Goal: Task Accomplishment & Management: Manage account settings

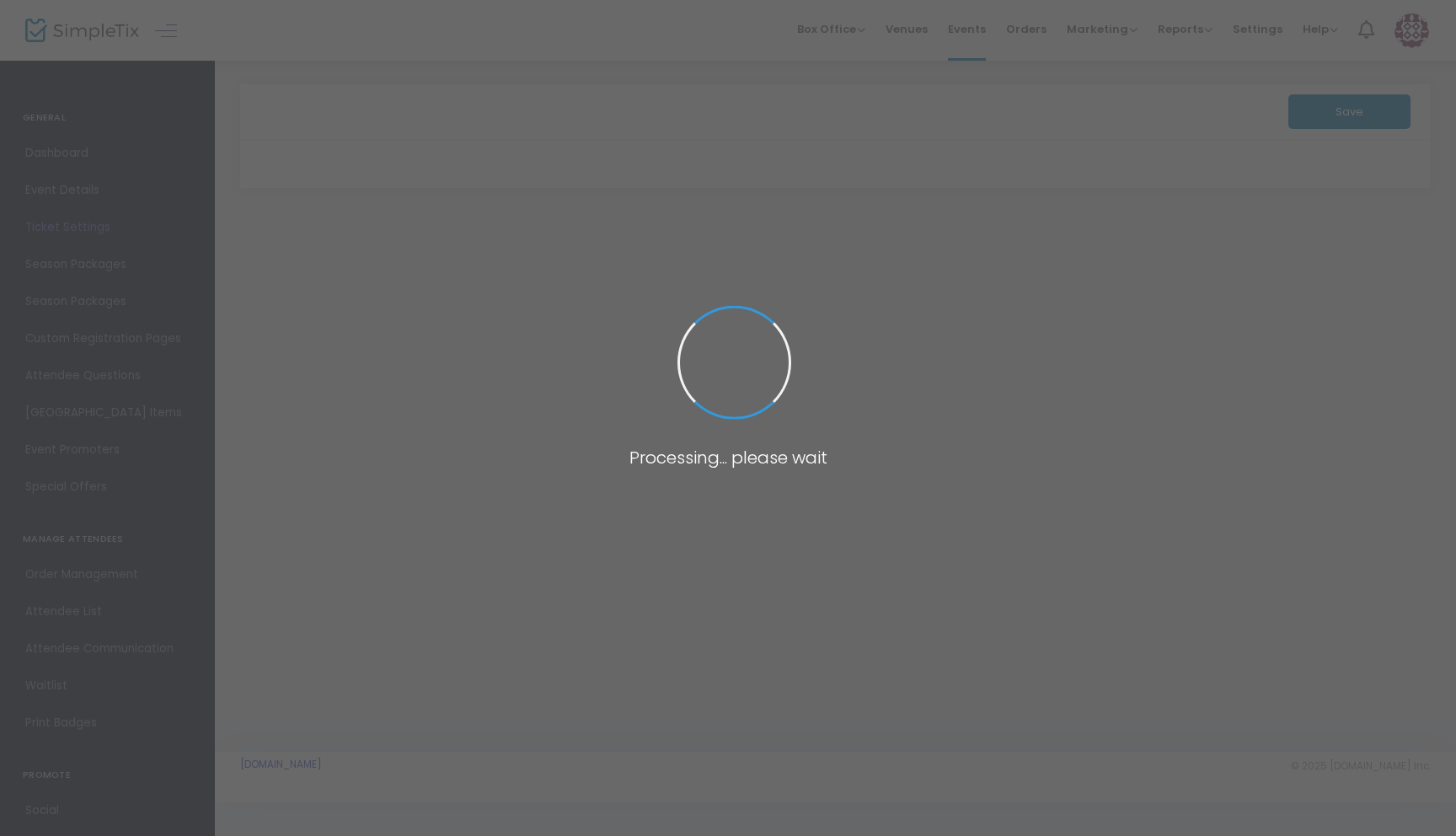
click at [113, 208] on span at bounding box center [728, 418] width 1456 height 836
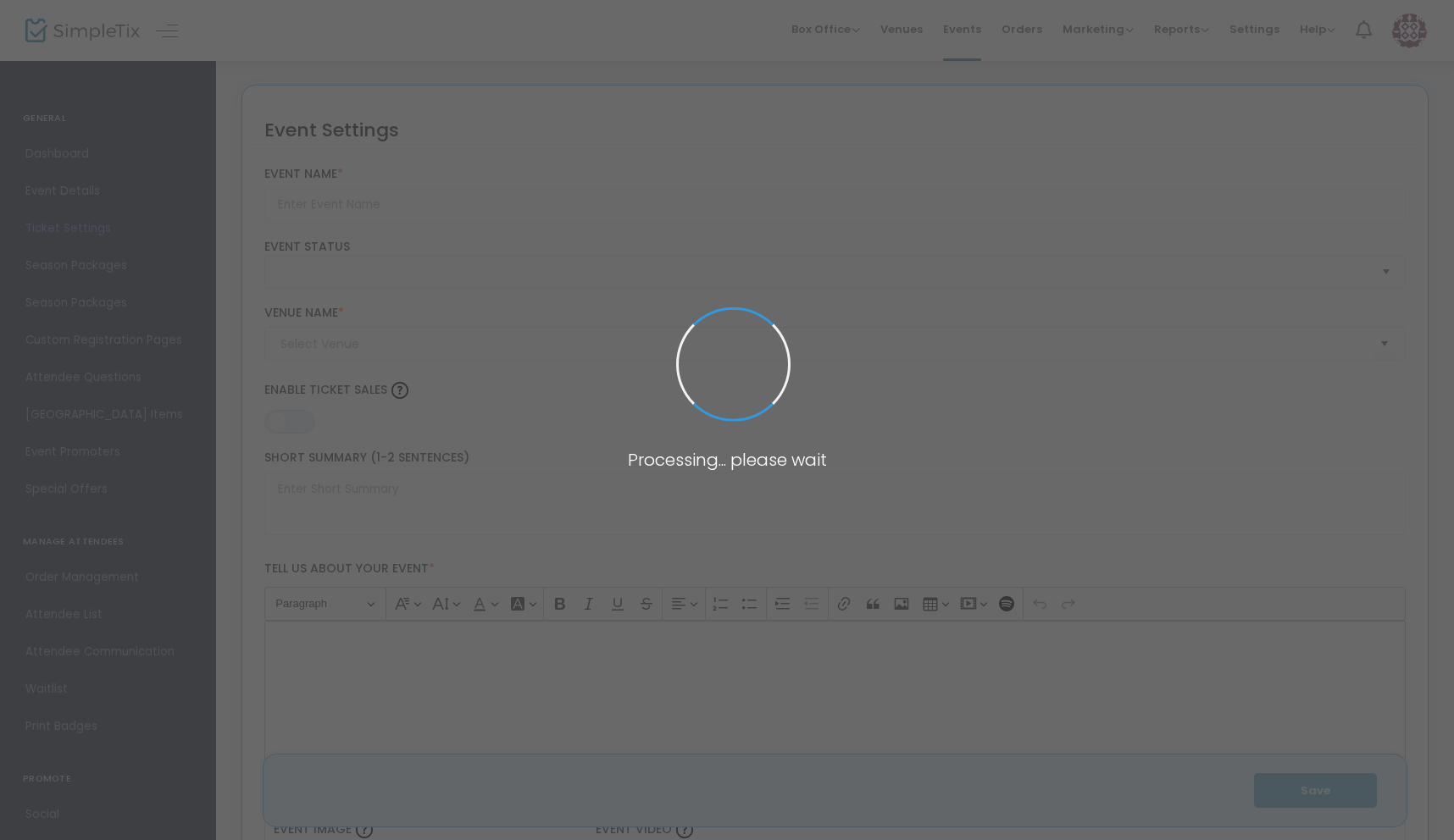
type input "HAVOC AT THE HILTON 2 | PROFESSIONAL BOXING SHOW"
type textarea "Join us on Saturday, November 8, 2025, at the Hilton Altamonte Springs for a ni…"
type input "6.5000 %"
type input "Buy Tickets"
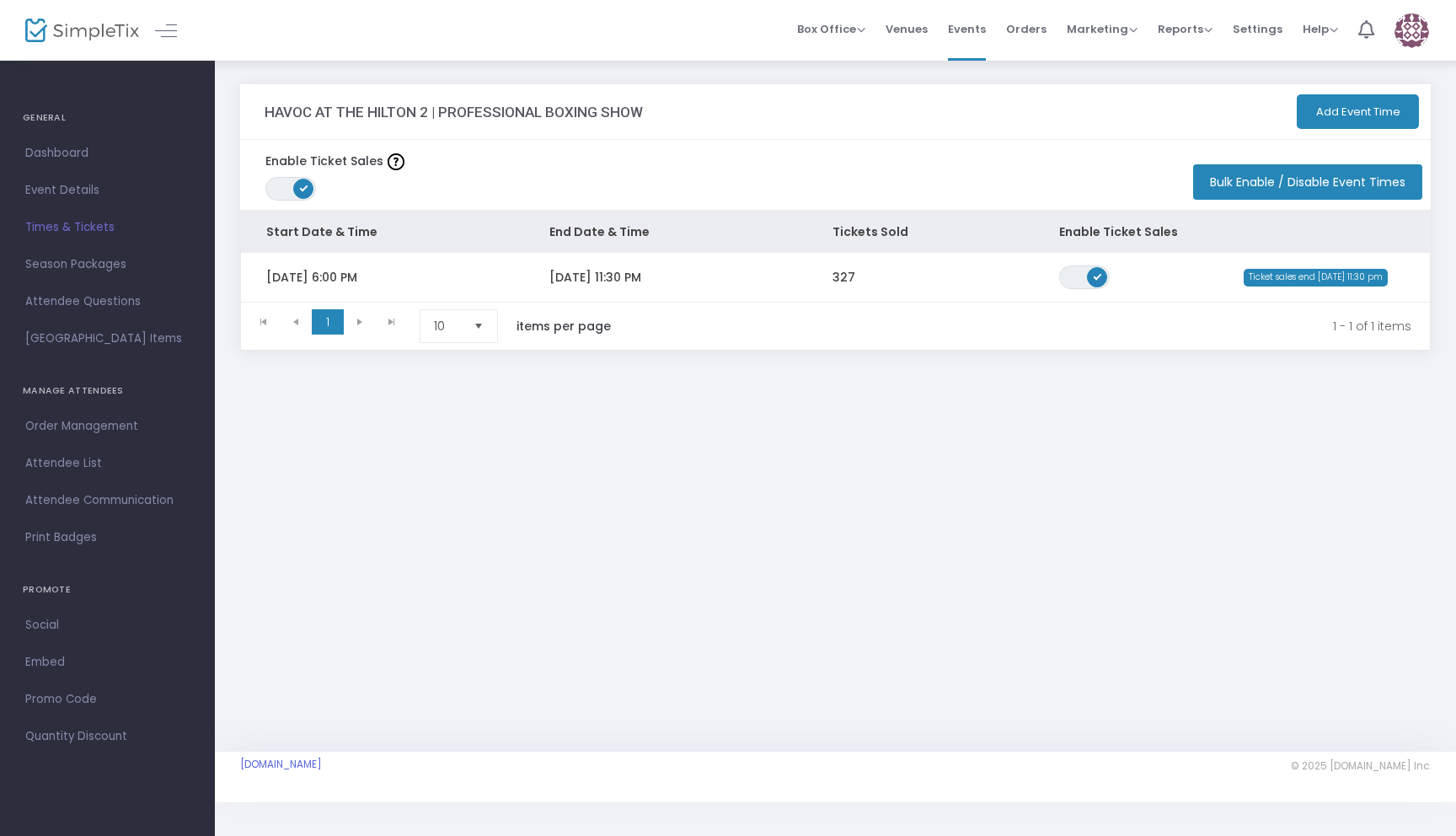
click at [355, 498] on div "HAVOC AT THE HILTON 2 | PROFESSIONAL BOXING SHOW Add Event Time Enable Ticket S…" at bounding box center [835, 406] width 1241 height 693
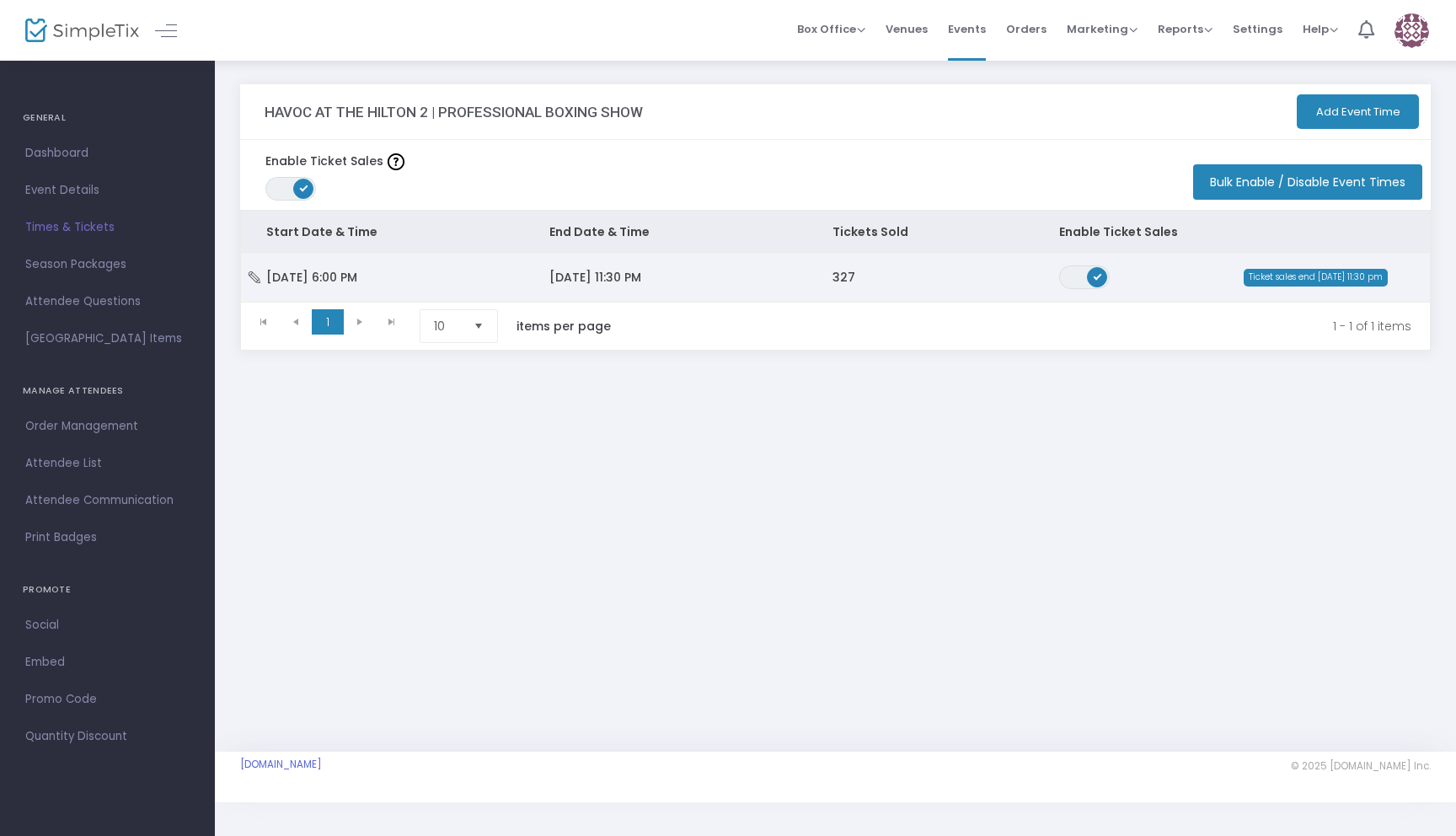
click at [546, 291] on td "11/8/2025 11:30 PM" at bounding box center [665, 277] width 283 height 49
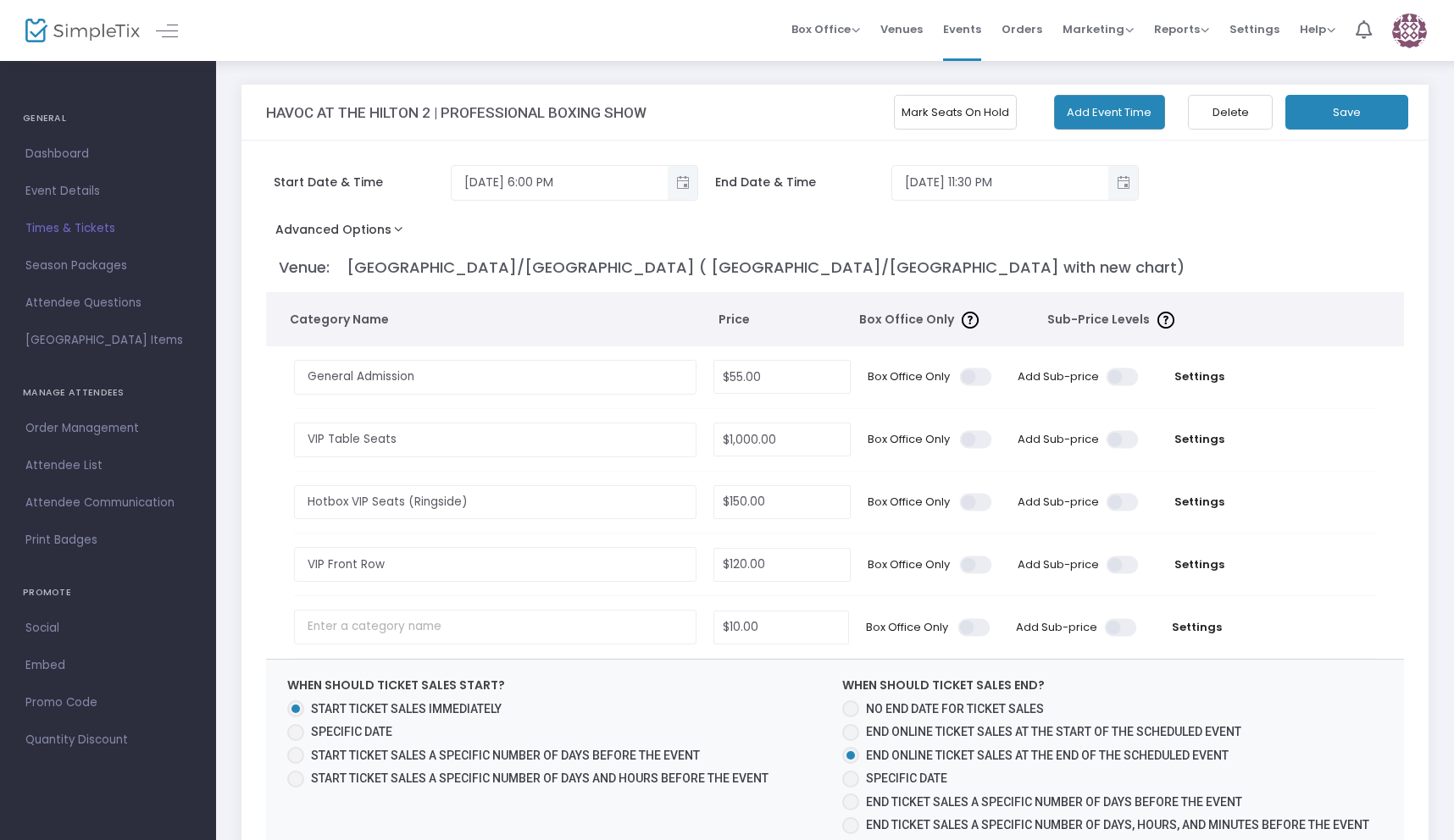
click at [959, 113] on button "Mark Seats On Hold" at bounding box center [956, 112] width 123 height 35
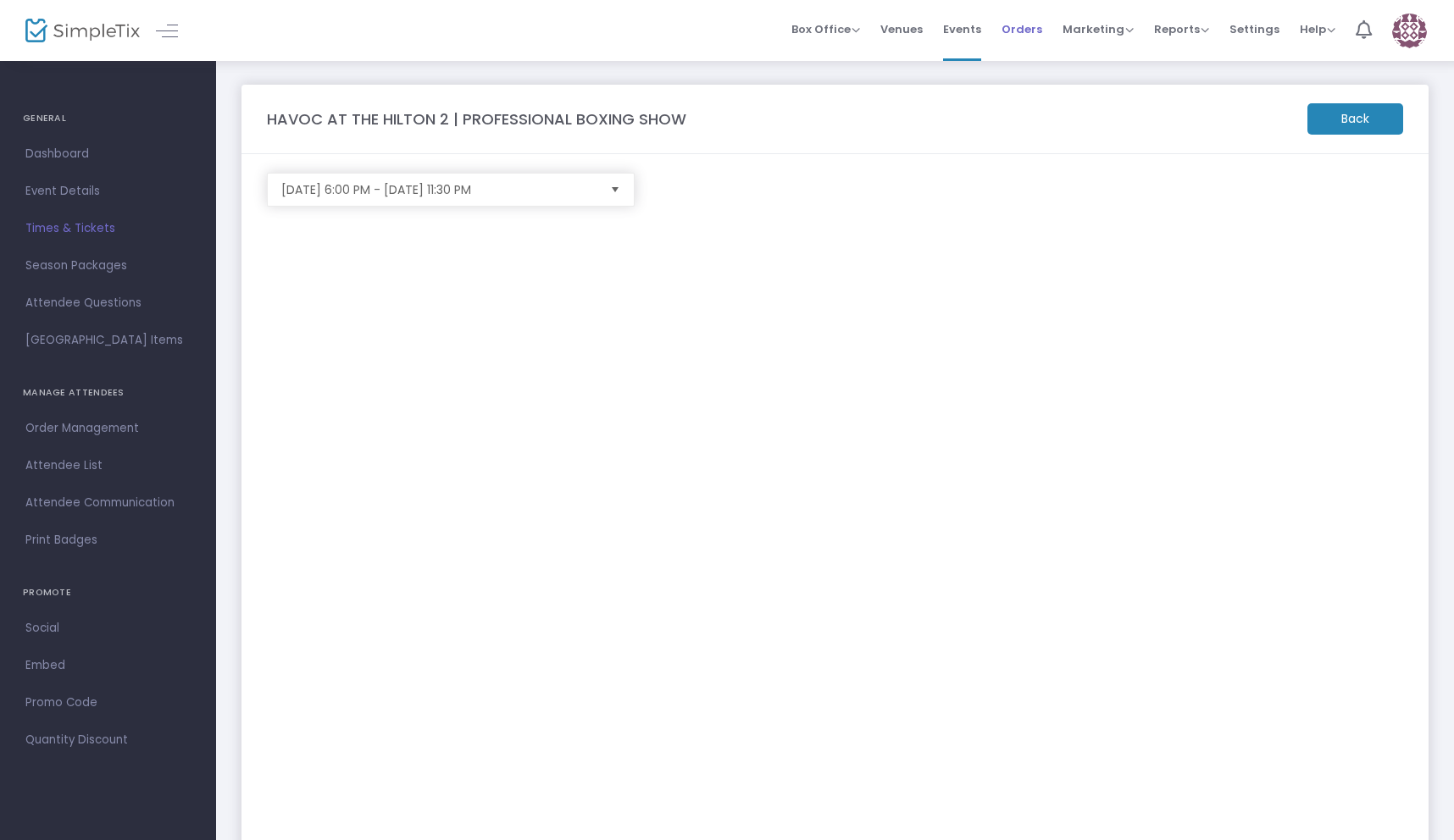
click at [1034, 39] on span "Orders" at bounding box center [1021, 28] width 40 height 43
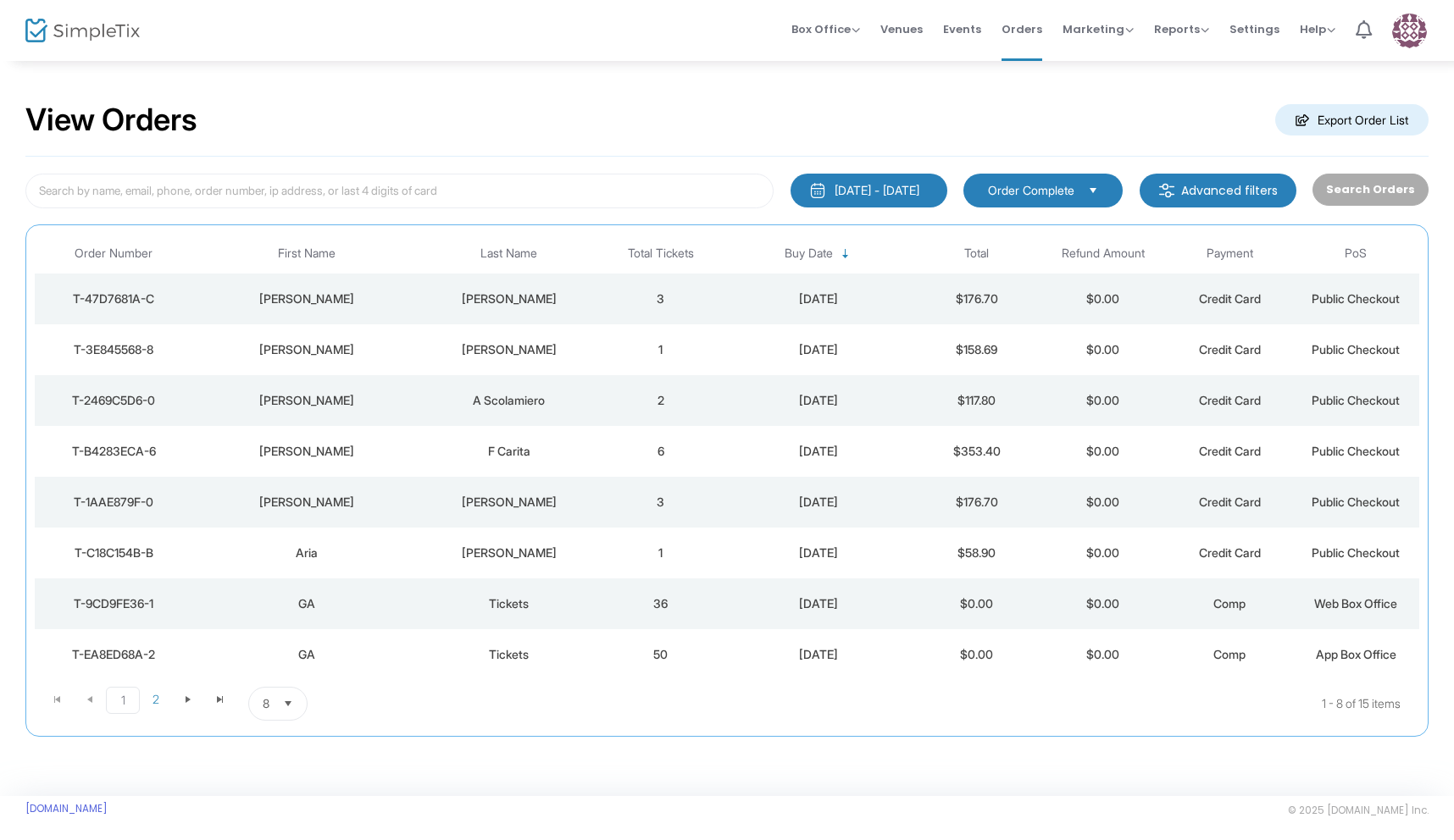
click at [618, 303] on td "3" at bounding box center [660, 299] width 126 height 51
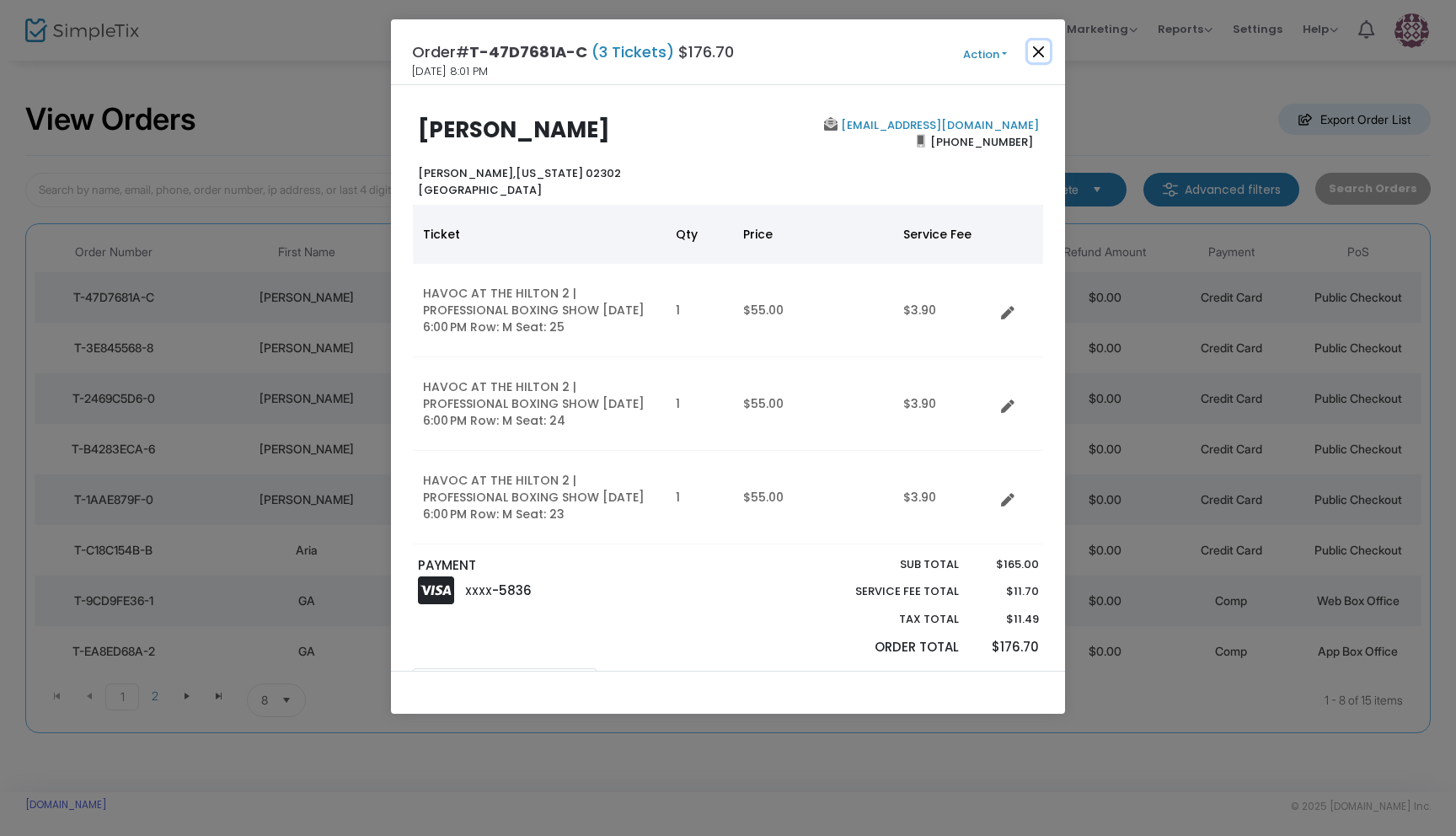
click at [1046, 55] on button "Close" at bounding box center [1039, 51] width 22 height 22
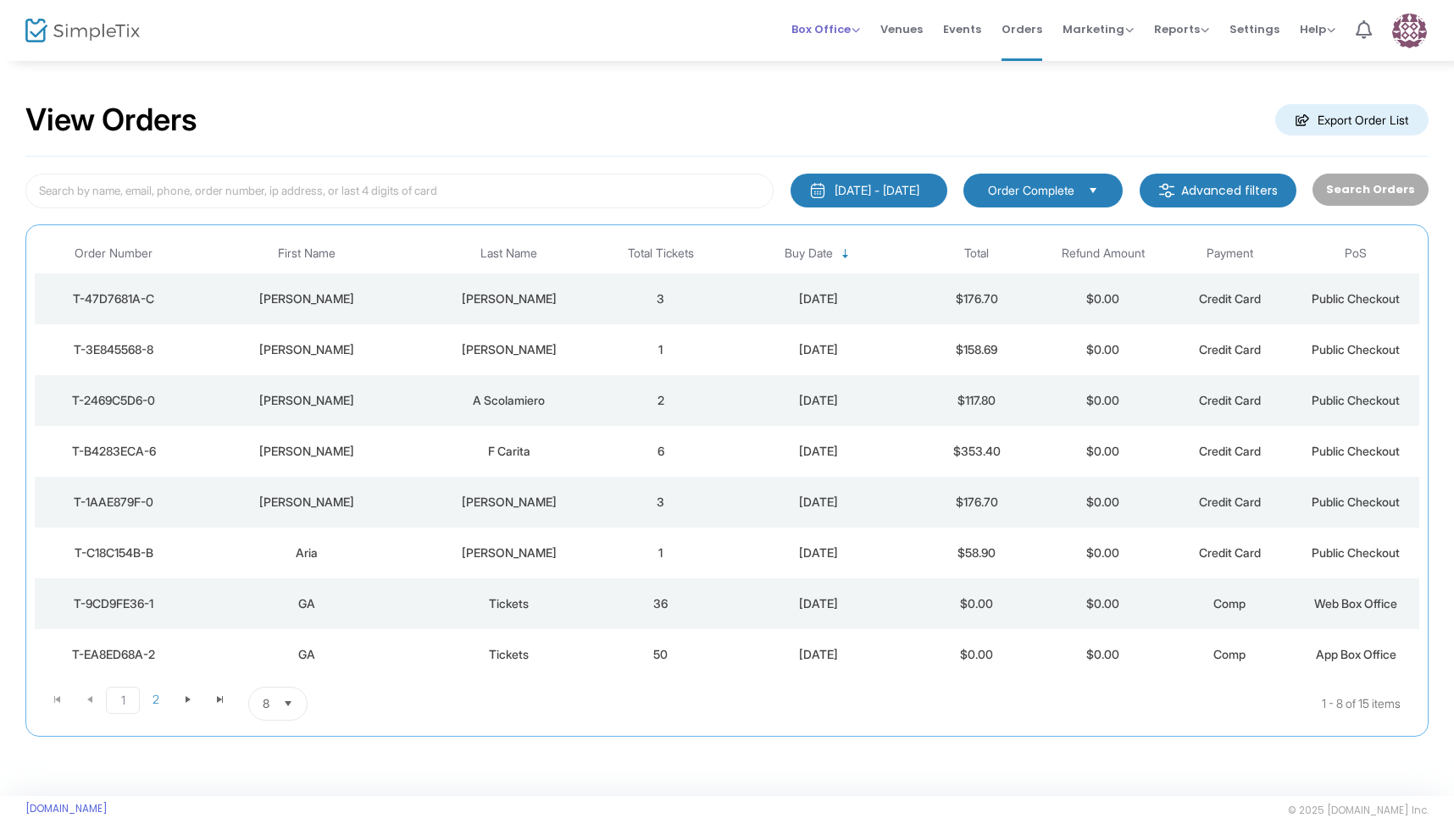
click at [802, 26] on span "Box Office" at bounding box center [825, 29] width 69 height 16
click at [846, 63] on li "Sell Tickets" at bounding box center [851, 57] width 122 height 33
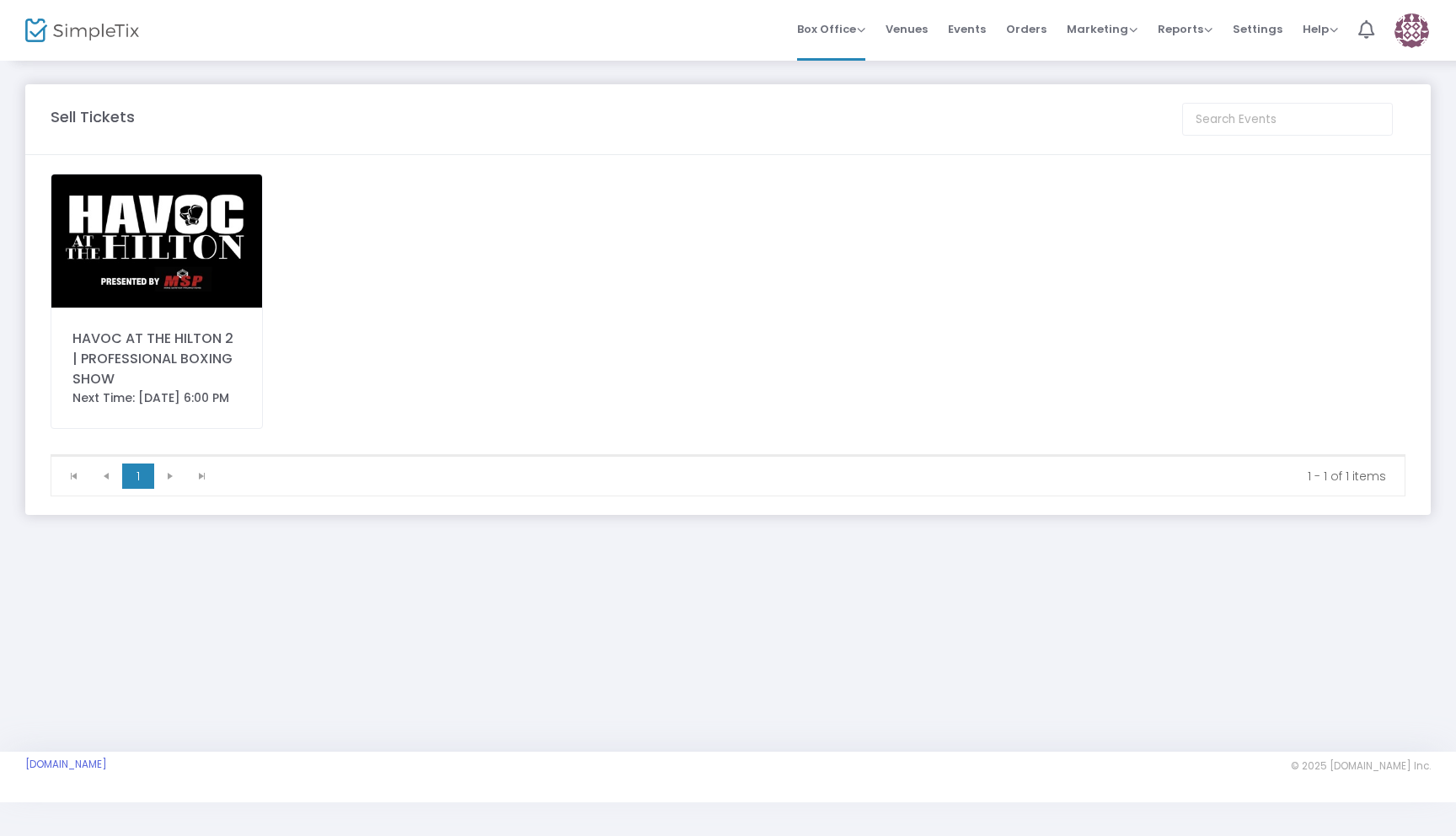
click at [149, 348] on div "HAVOC AT THE HILTON 2 | PROFESSIONAL BOXING SHOW" at bounding box center [156, 358] width 168 height 61
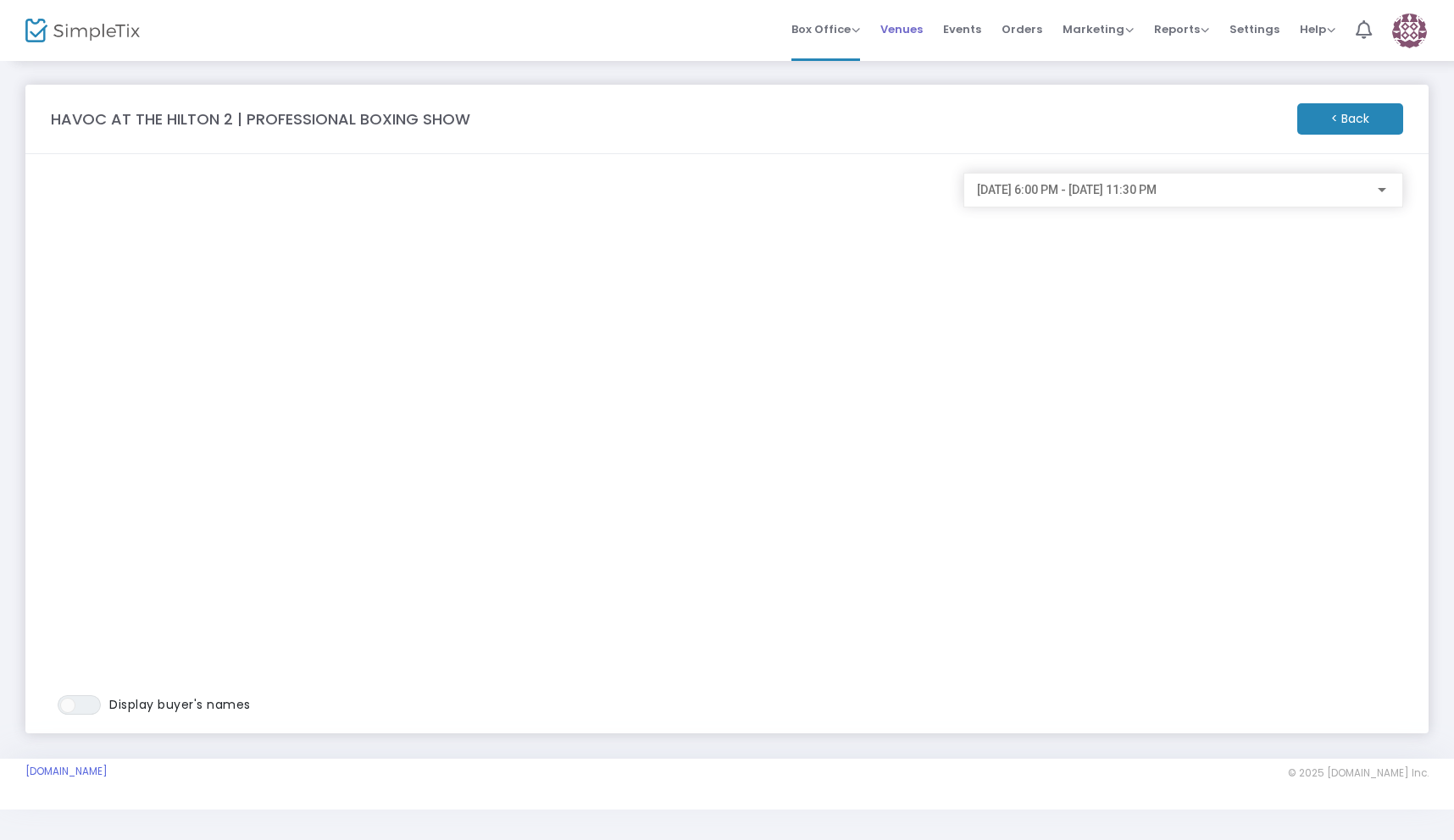
click at [906, 29] on span "Venues" at bounding box center [902, 28] width 42 height 43
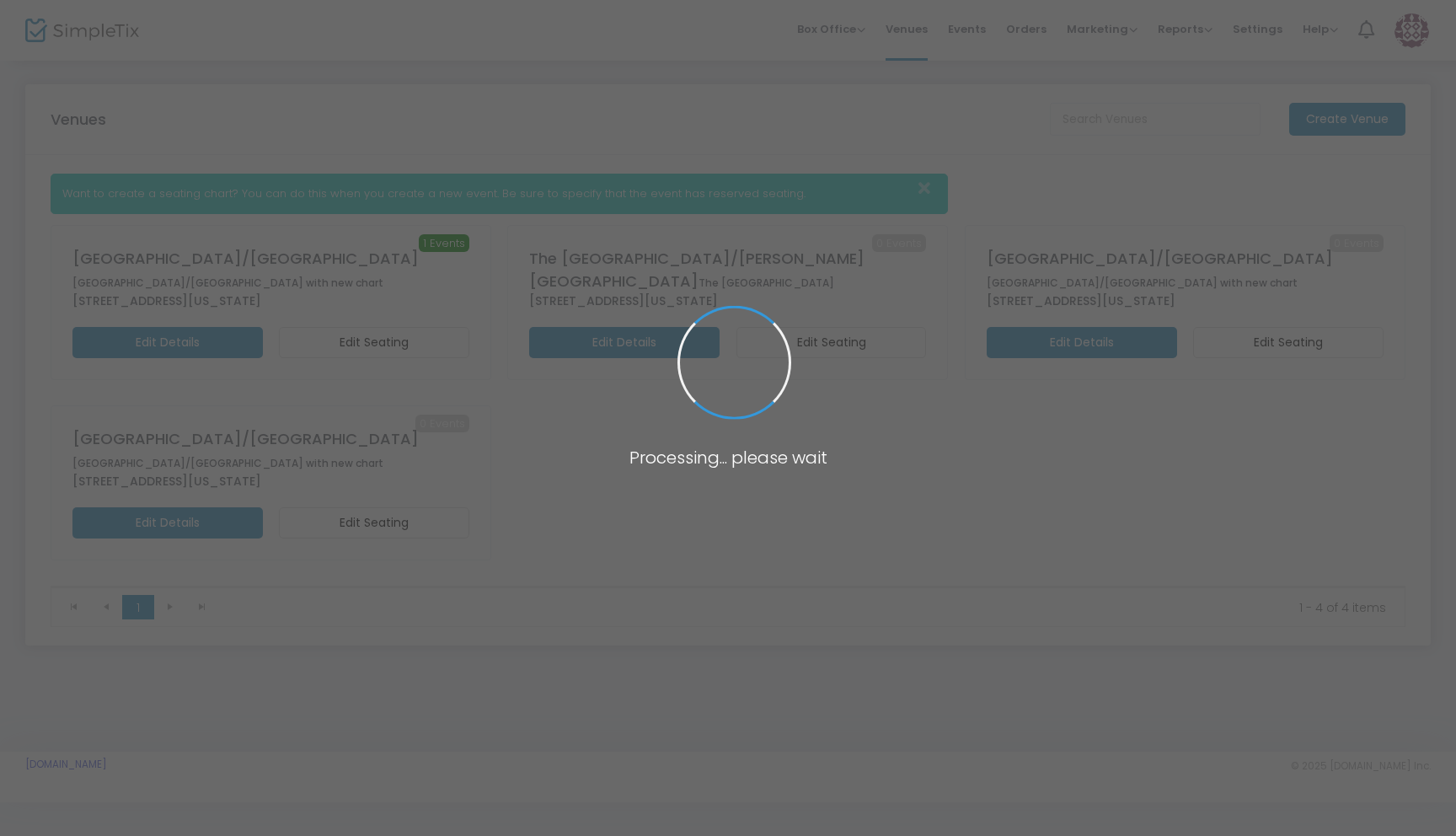
click at [848, 26] on span at bounding box center [728, 418] width 1456 height 836
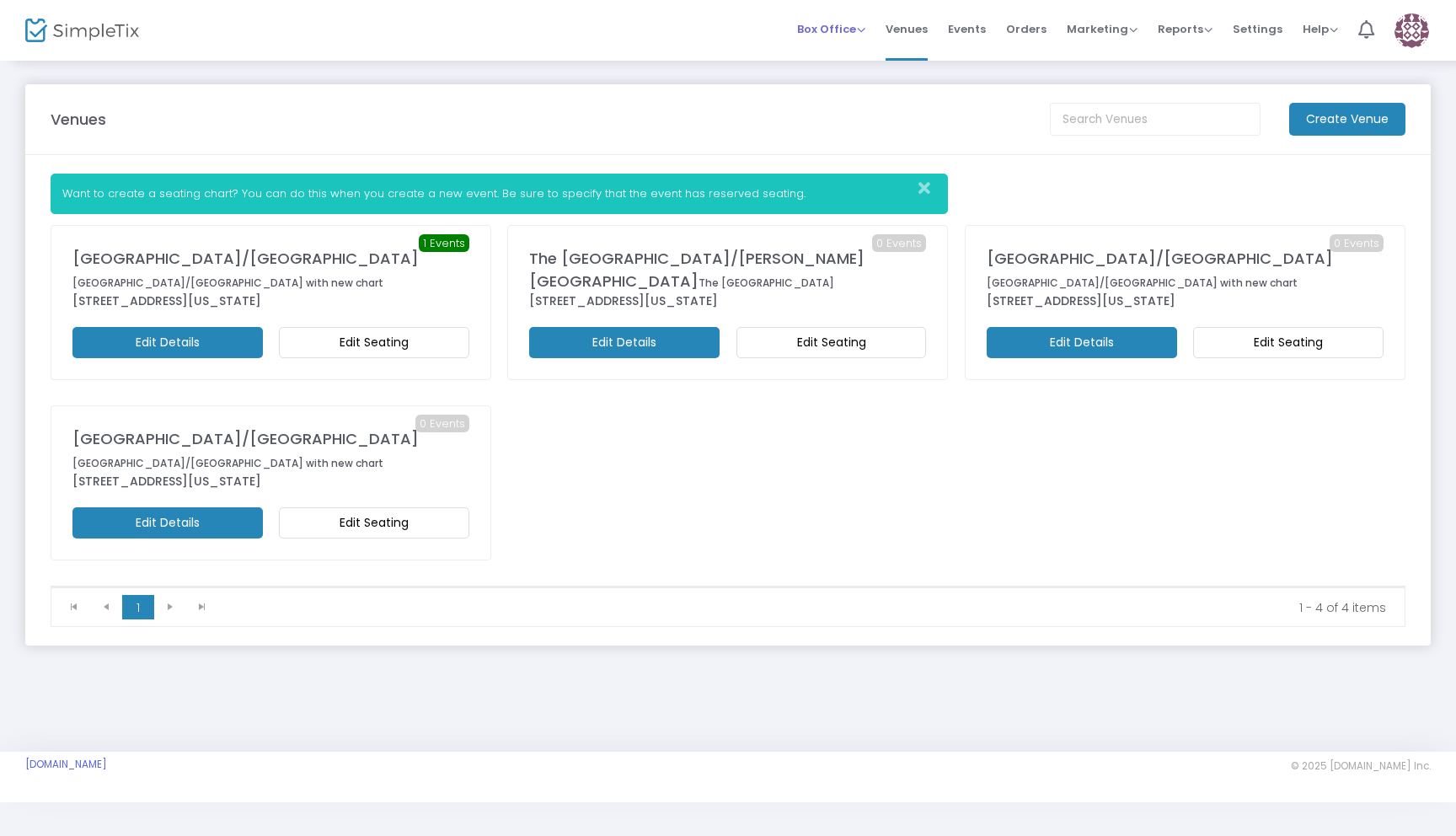
click at [844, 34] on span "Box Office" at bounding box center [831, 29] width 68 height 16
click at [837, 55] on li "Sell Tickets" at bounding box center [858, 56] width 121 height 33
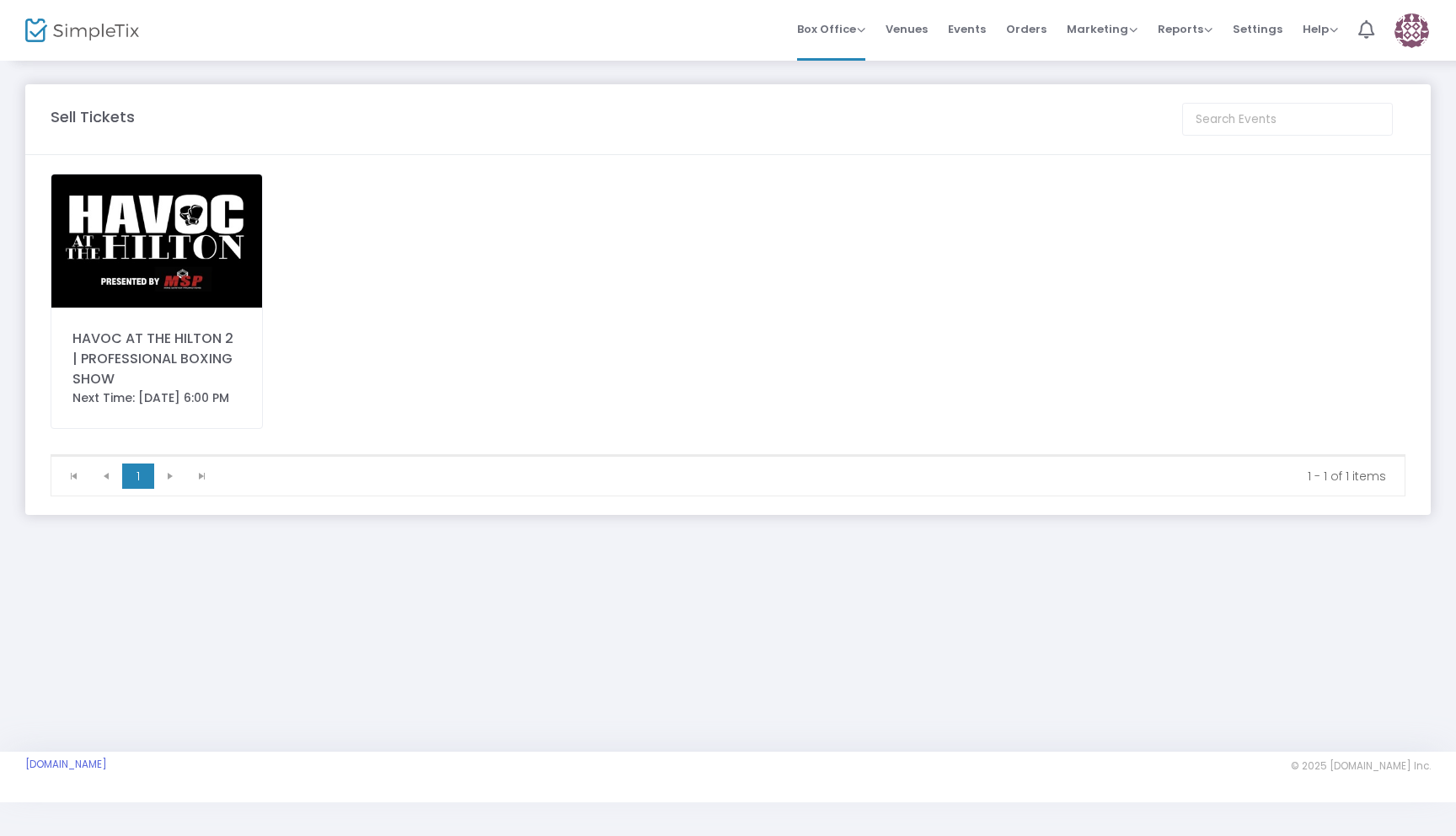
click at [202, 201] on img at bounding box center [157, 241] width 211 height 133
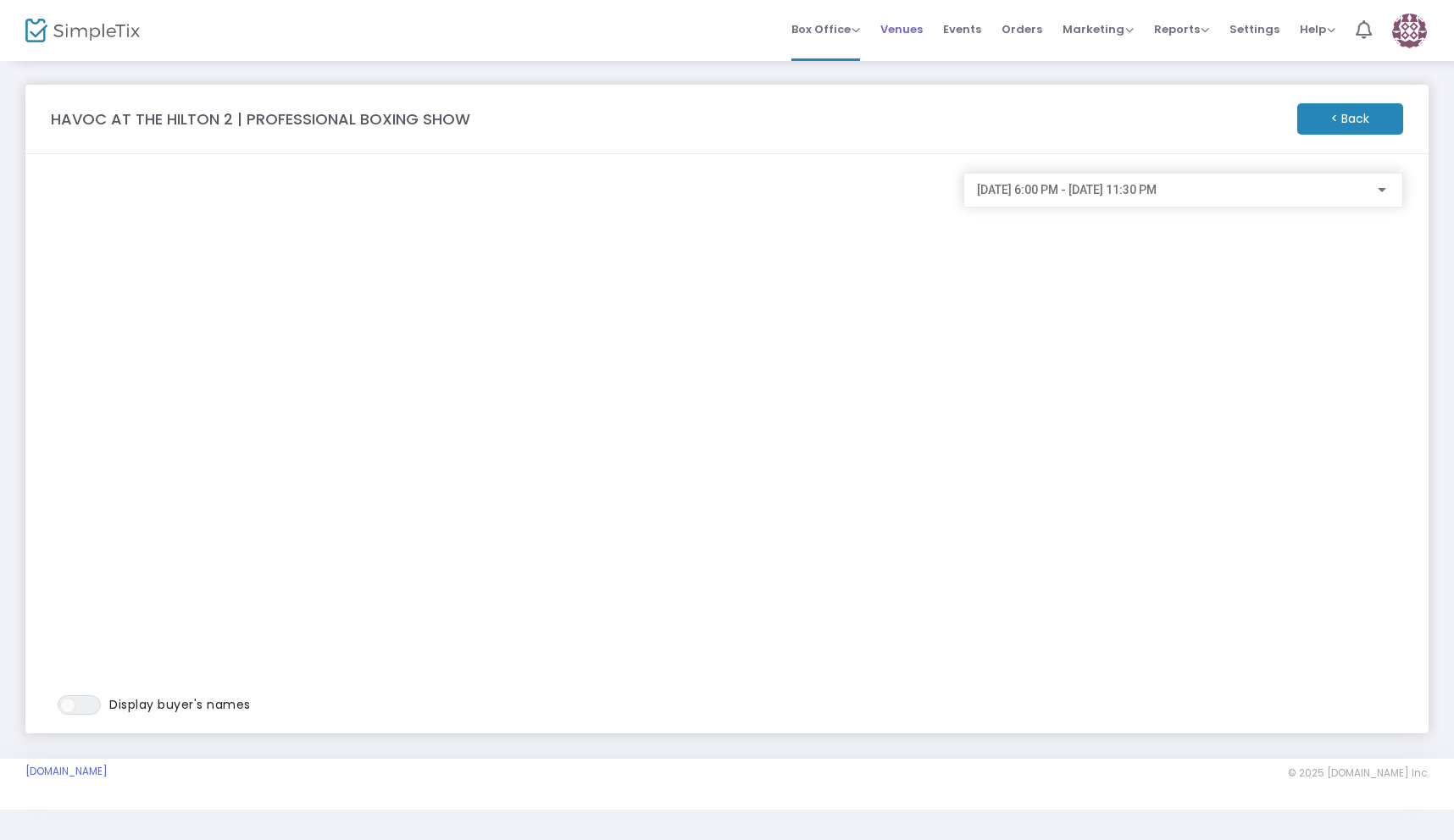
click at [919, 37] on span "Venues" at bounding box center [902, 28] width 42 height 43
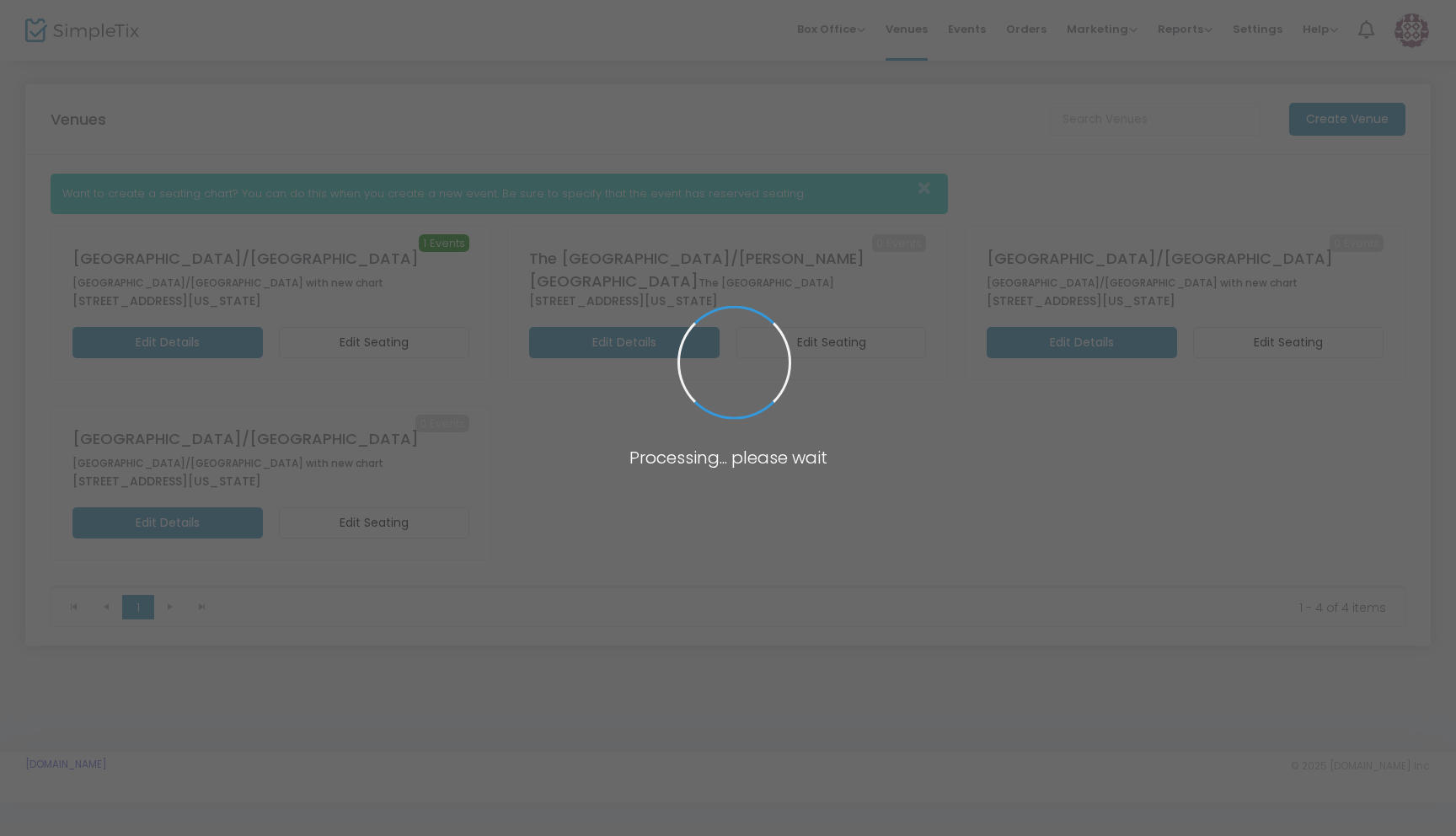
click at [60, 35] on body "Processing... please wait Box Office Sell Tickets Bookings Sell Season Pass Ven…" at bounding box center [728, 418] width 1456 height 836
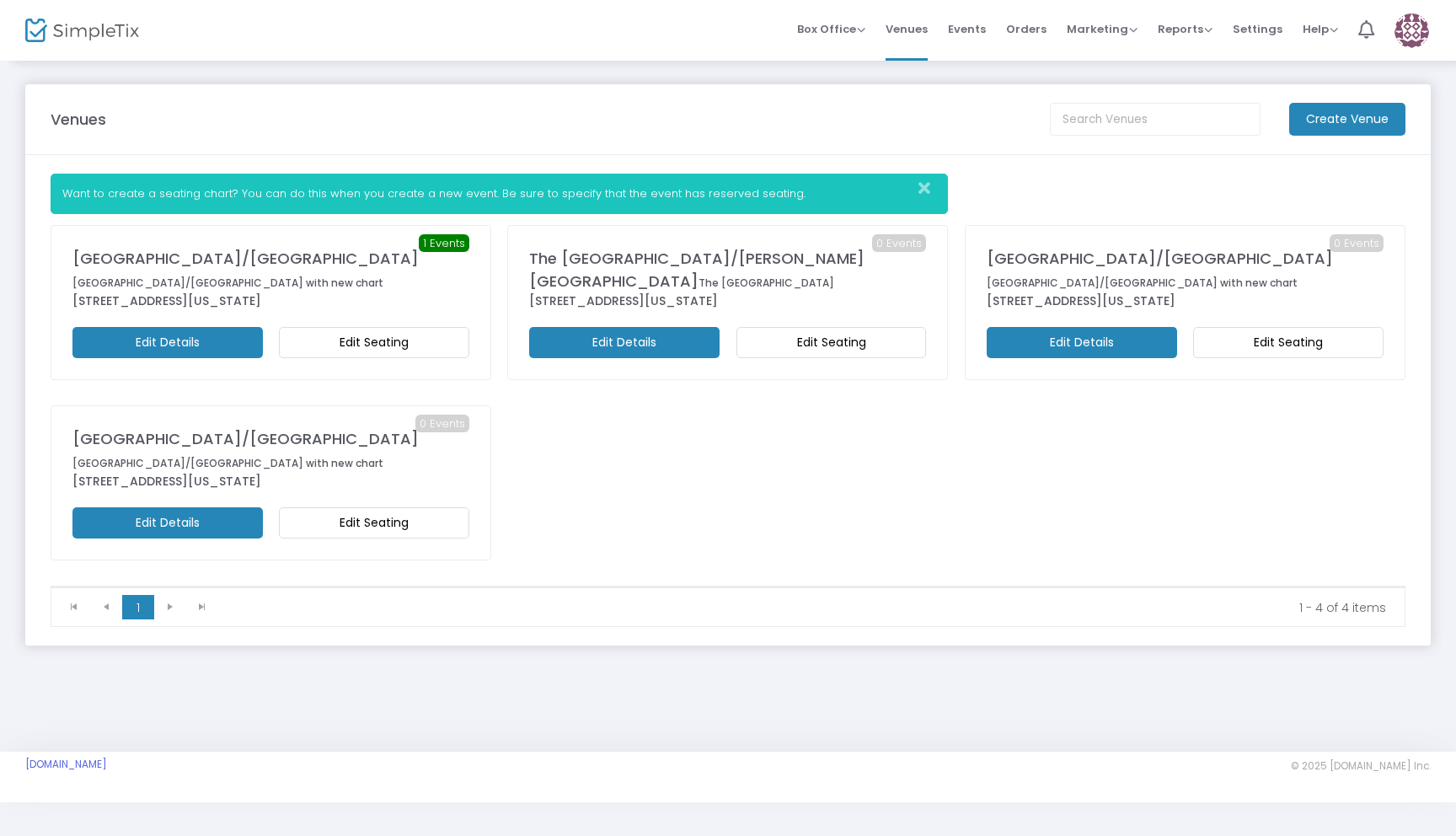
click at [60, 35] on img at bounding box center [82, 30] width 114 height 25
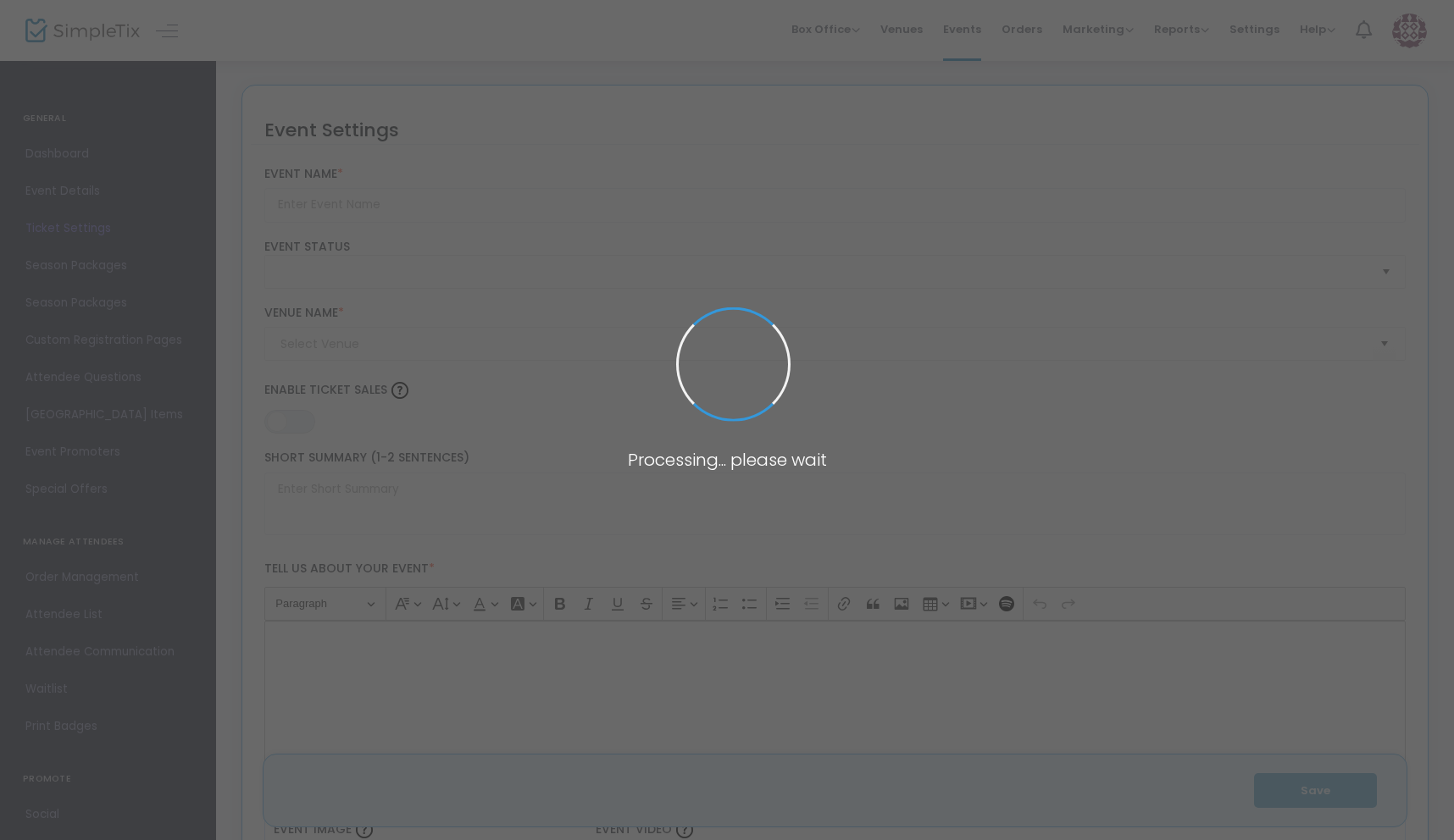
type input "HAVOC AT THE HILTON 2 | PROFESSIONAL BOXING SHOW"
type textarea "Join us [DATE][DATE], at the [GEOGRAPHIC_DATA] for a night of professional boxi…"
type input "6.5000 %"
type input "Buy Tickets"
type input "HAVOC AT THE HILTON 2 | PROFESSIONAL BOXING SHOW"
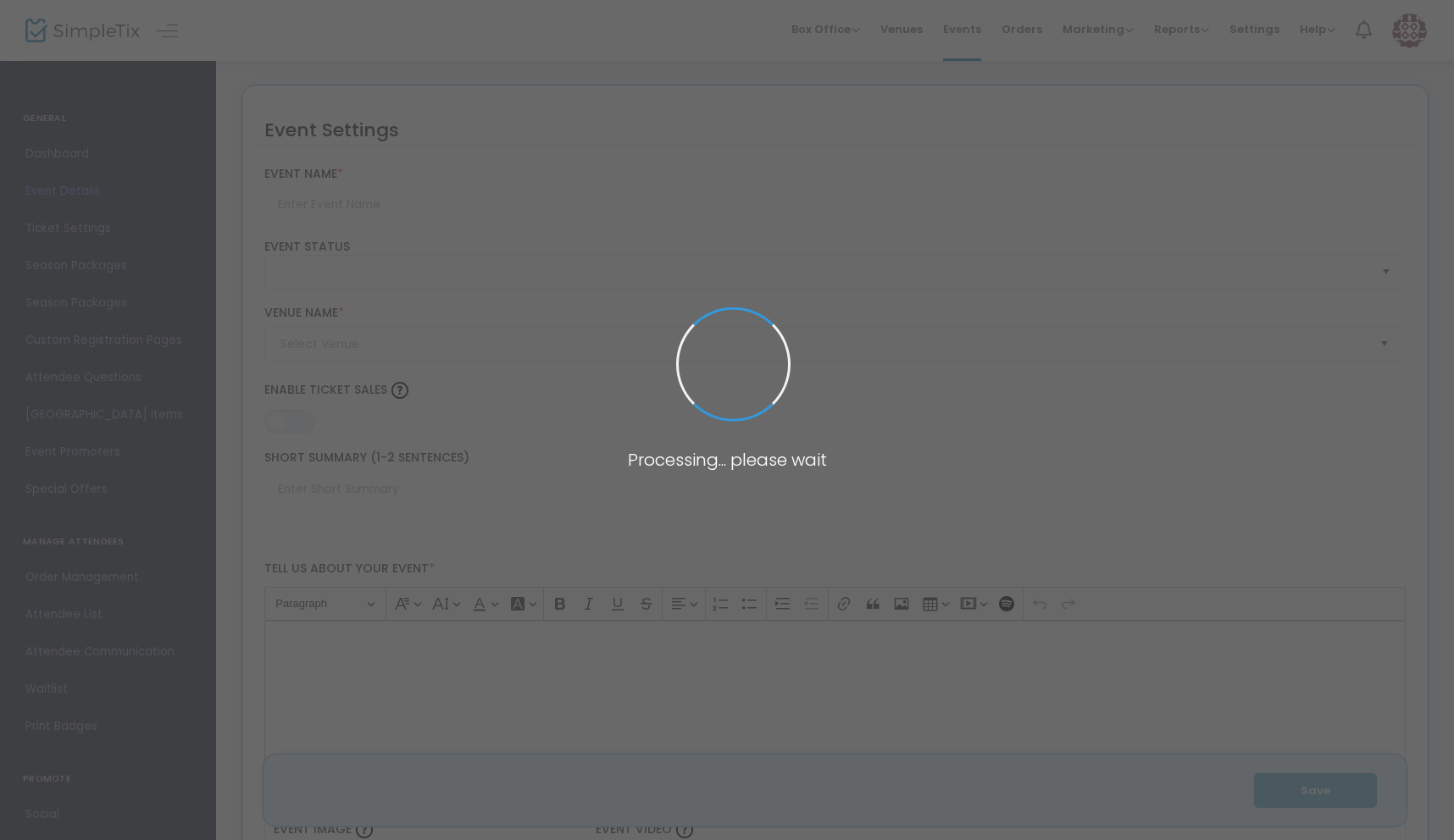
type textarea "Join us [DATE][DATE], at the [GEOGRAPHIC_DATA] for a night of professional boxi…"
type input "6.5000 %"
type input "Buy Tickets"
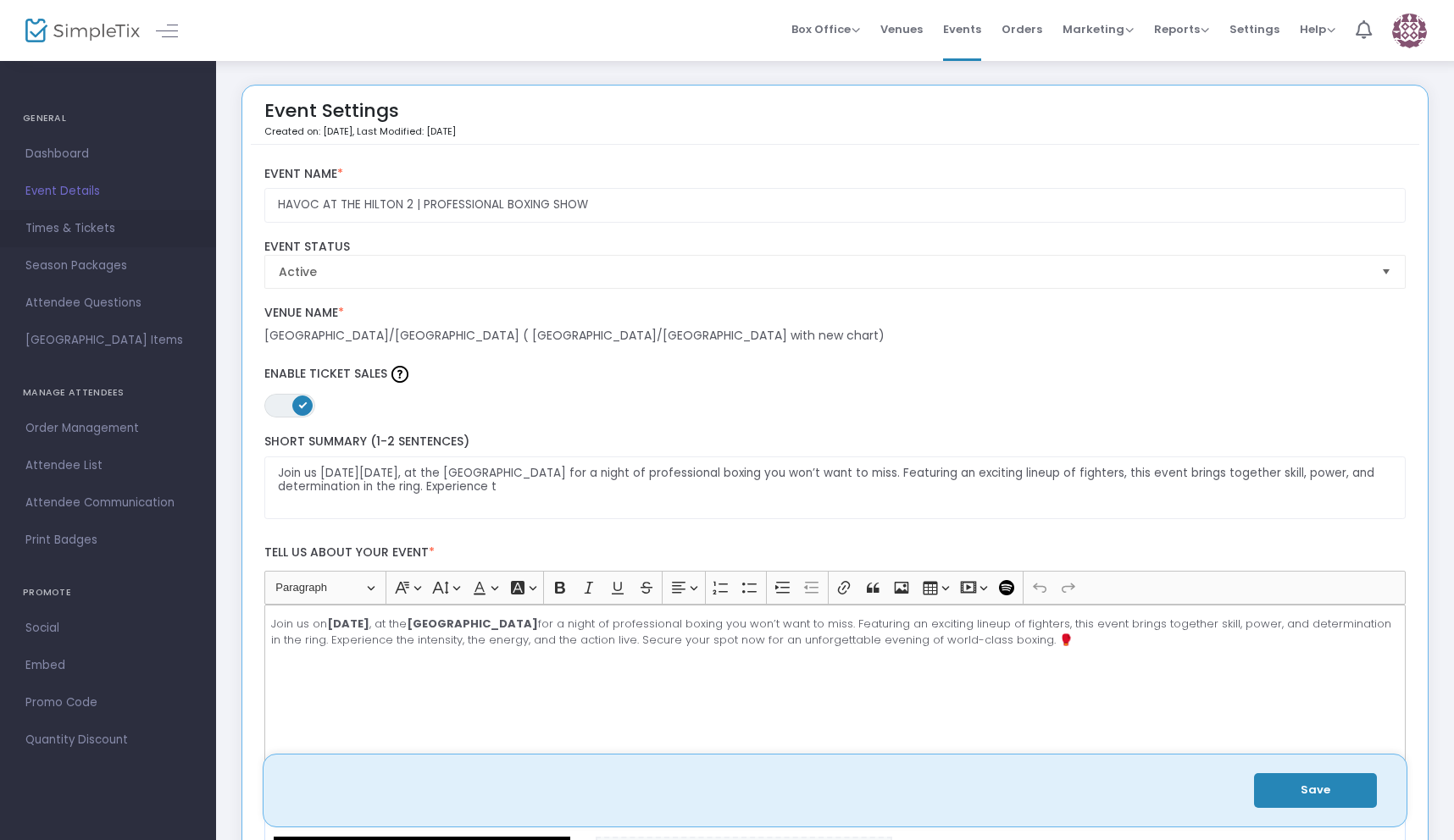
click at [143, 240] on link "Times & Tickets" at bounding box center [108, 229] width 216 height 37
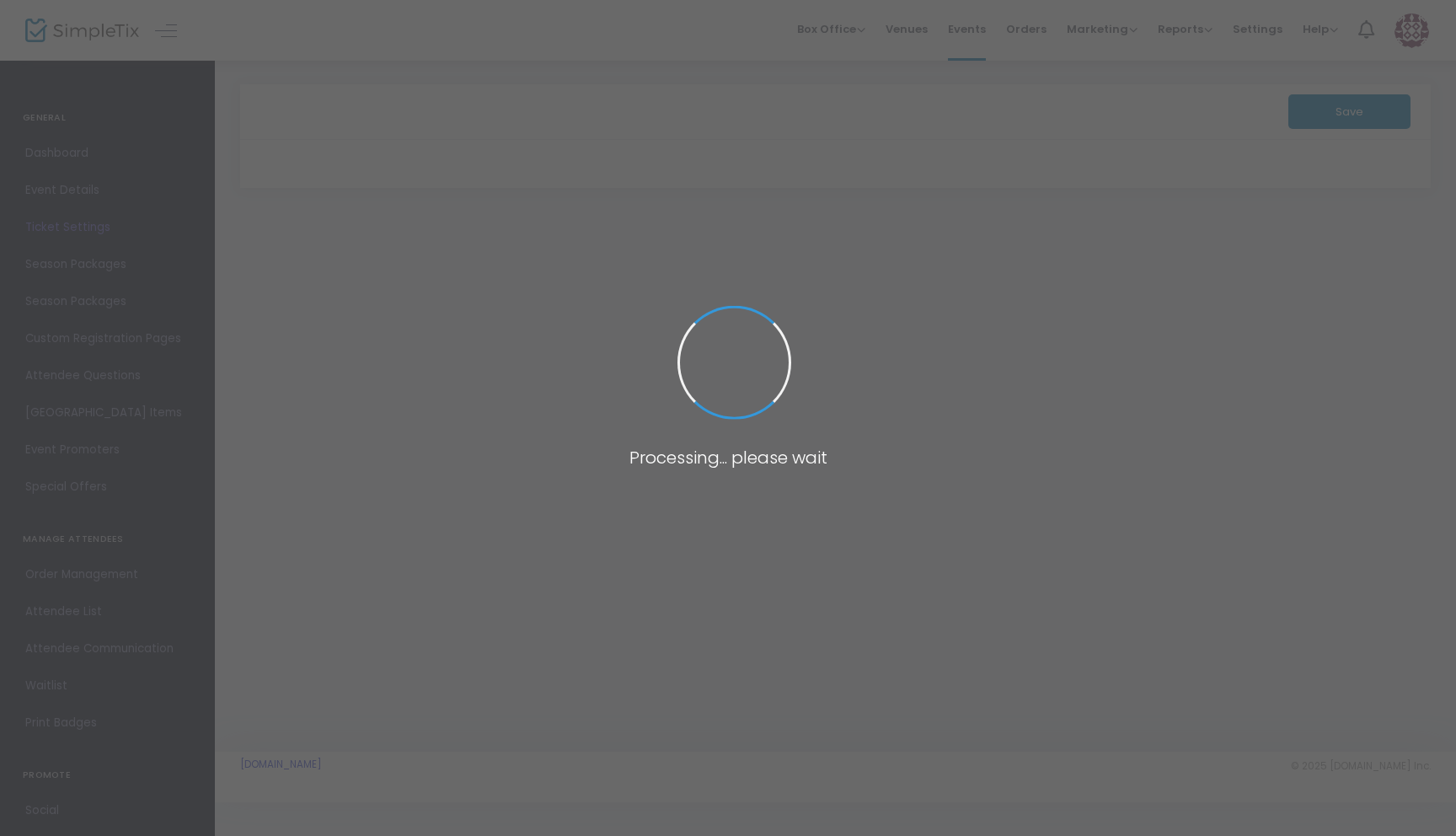
click at [720, 306] on span at bounding box center [728, 418] width 1456 height 836
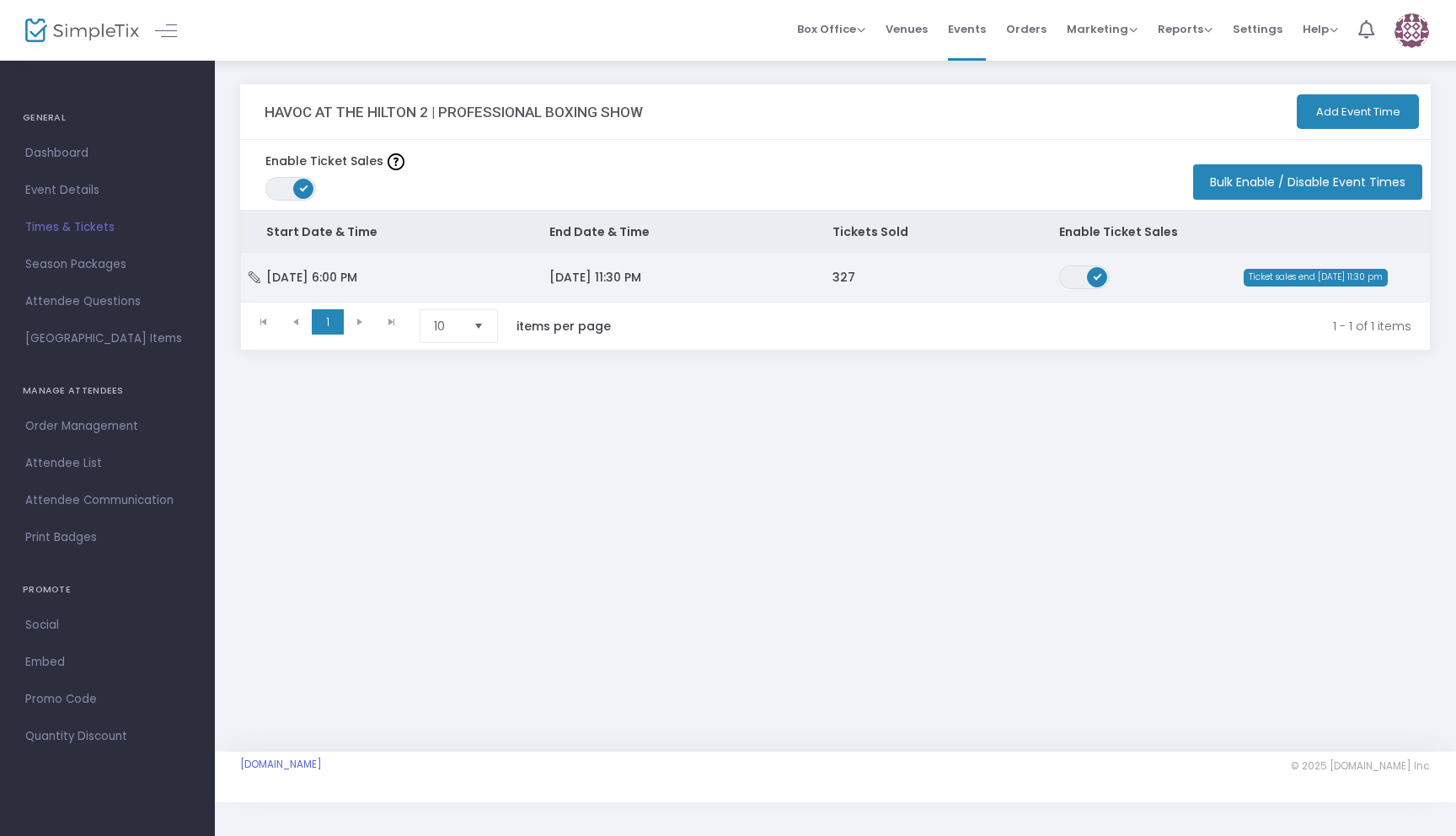
click at [552, 281] on span "11/8/2025 11:30 PM" at bounding box center [595, 277] width 92 height 17
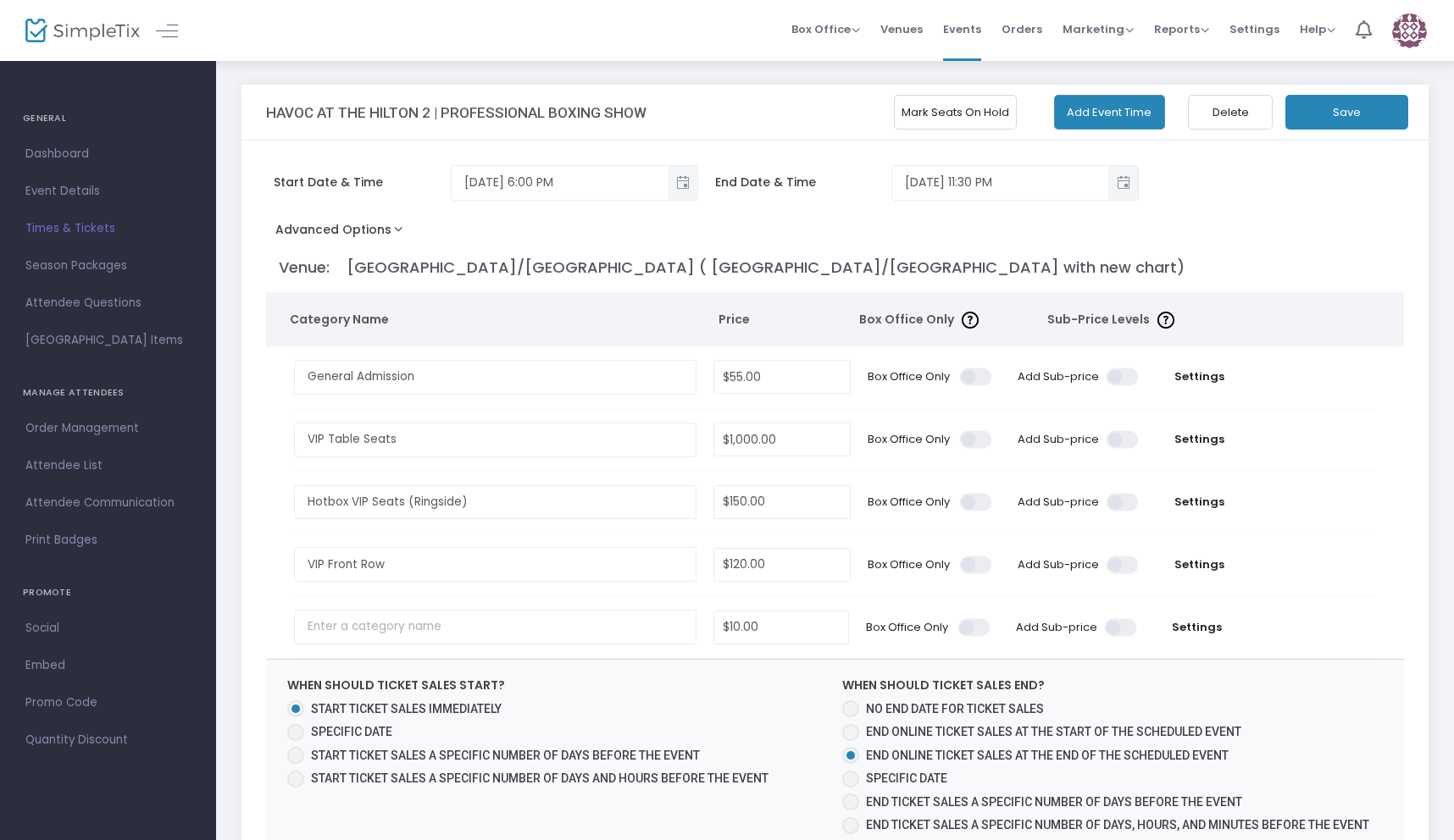
click at [929, 111] on button "Mark Seats On Hold" at bounding box center [956, 112] width 123 height 35
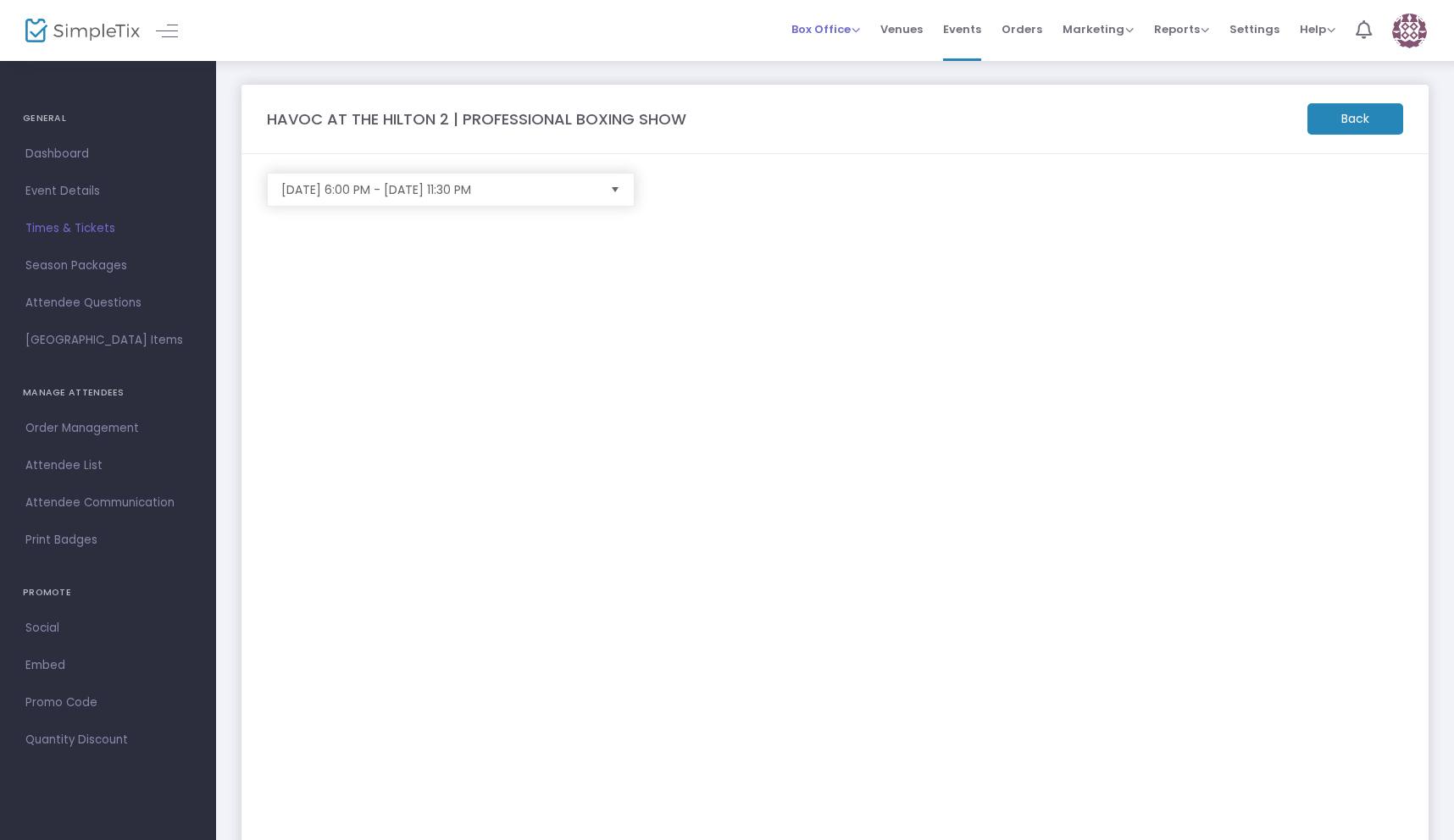
click at [837, 31] on span "Box Office" at bounding box center [825, 29] width 69 height 16
click at [837, 54] on li "Sell Tickets" at bounding box center [851, 57] width 122 height 33
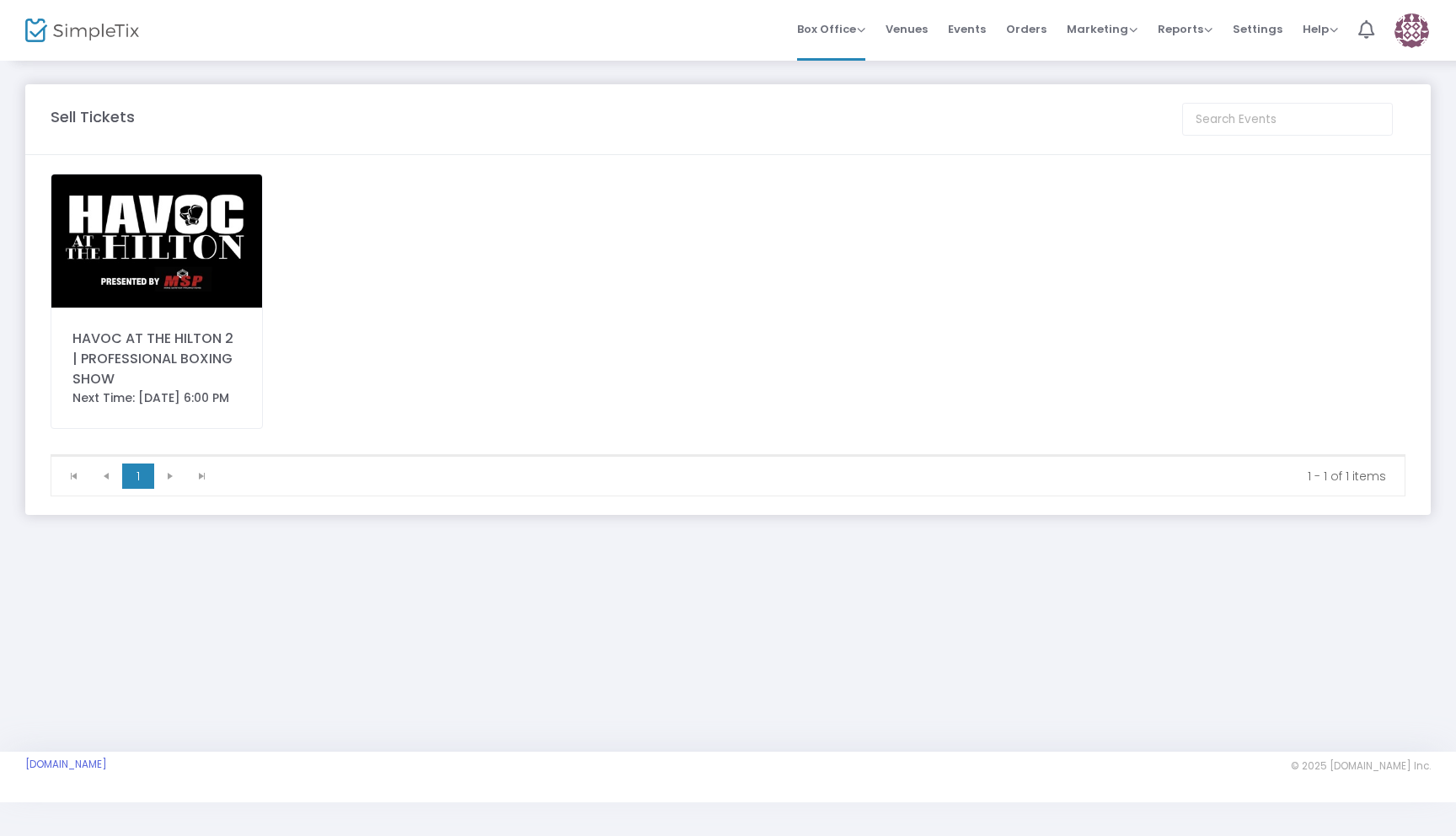
click at [177, 268] on img at bounding box center [157, 241] width 211 height 133
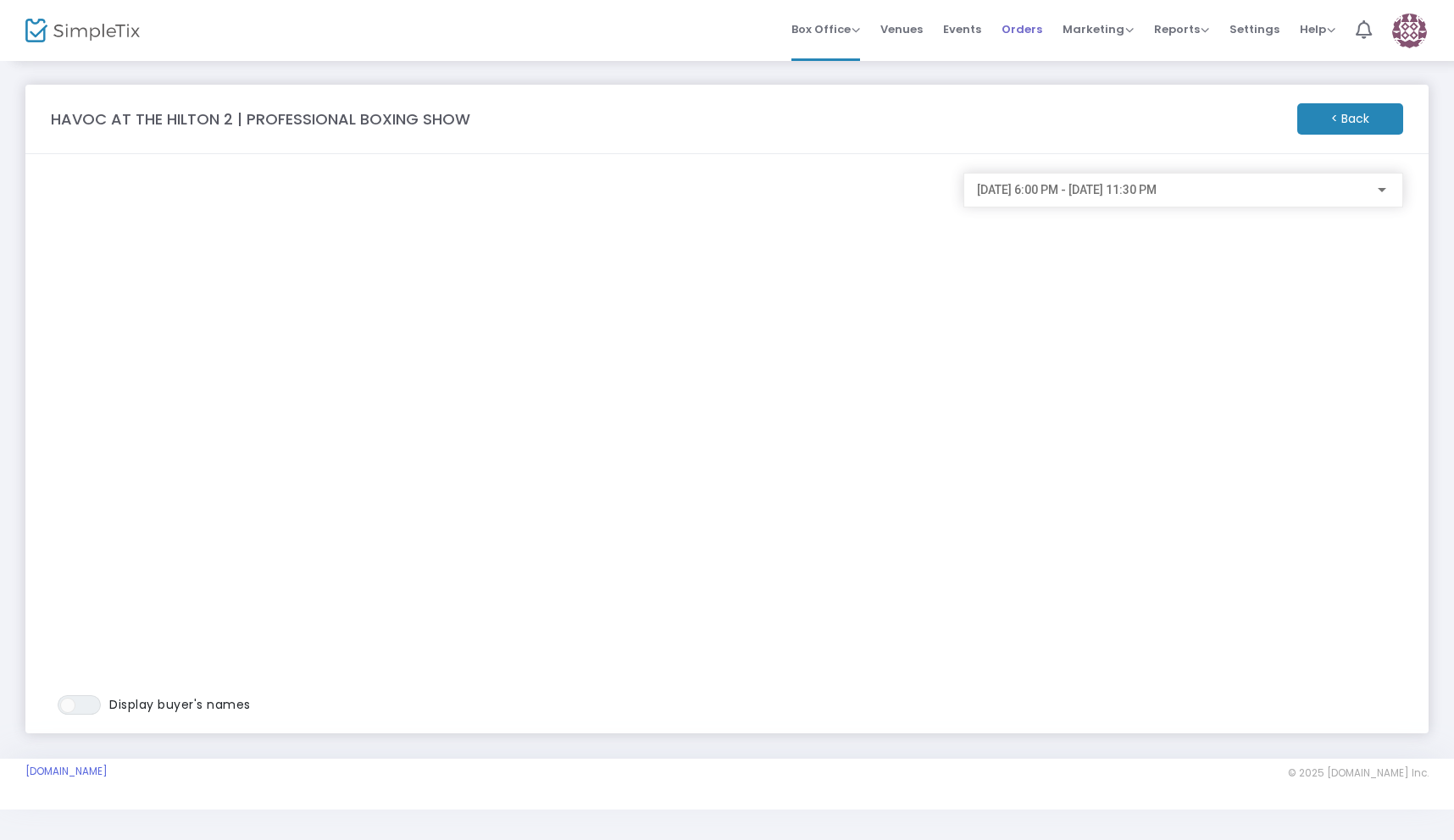
click at [1028, 39] on span "Orders" at bounding box center [1021, 28] width 40 height 43
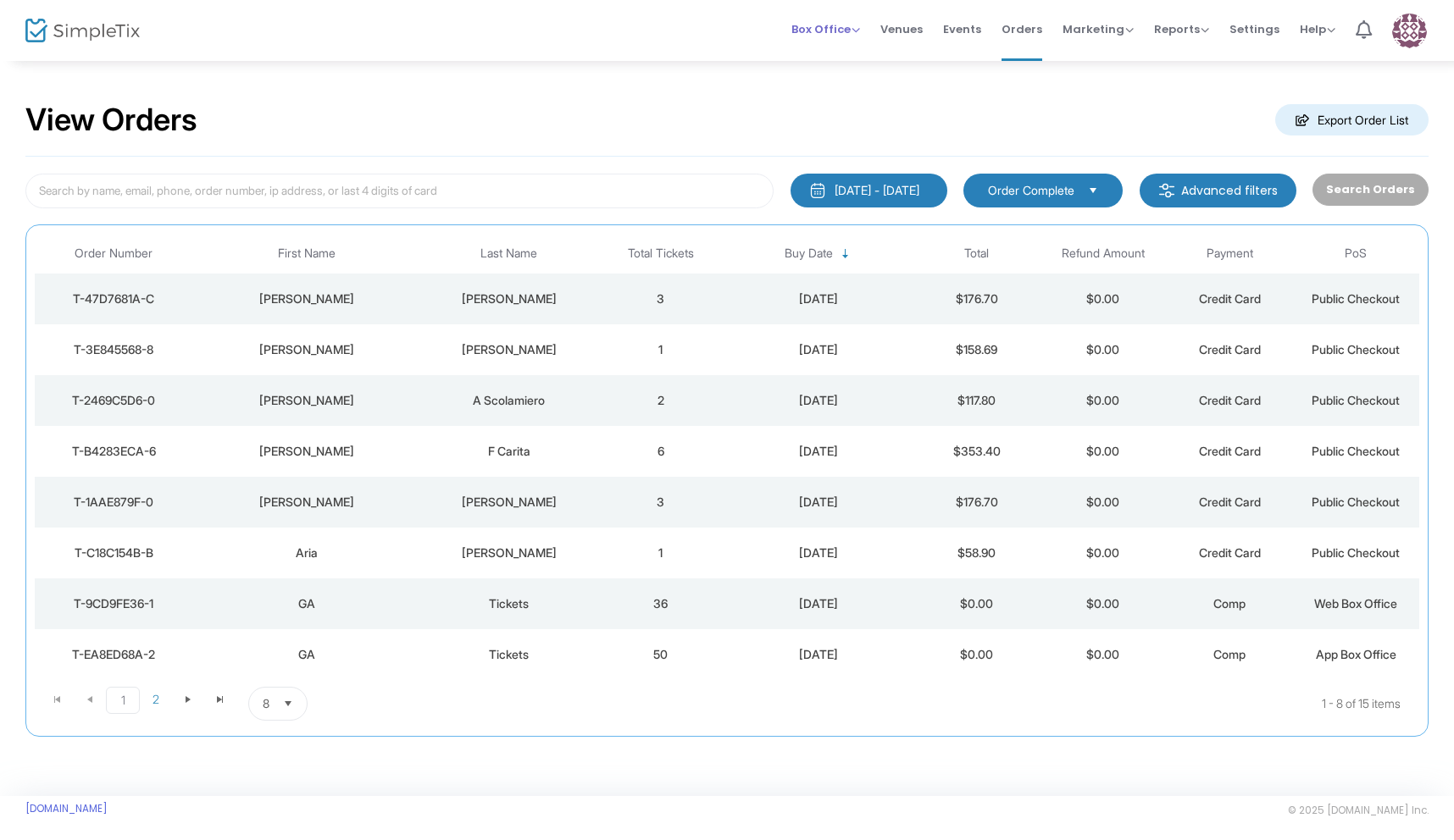
click at [825, 33] on span "Box Office" at bounding box center [825, 29] width 69 height 16
click at [819, 66] on li "Sell Tickets" at bounding box center [851, 57] width 122 height 33
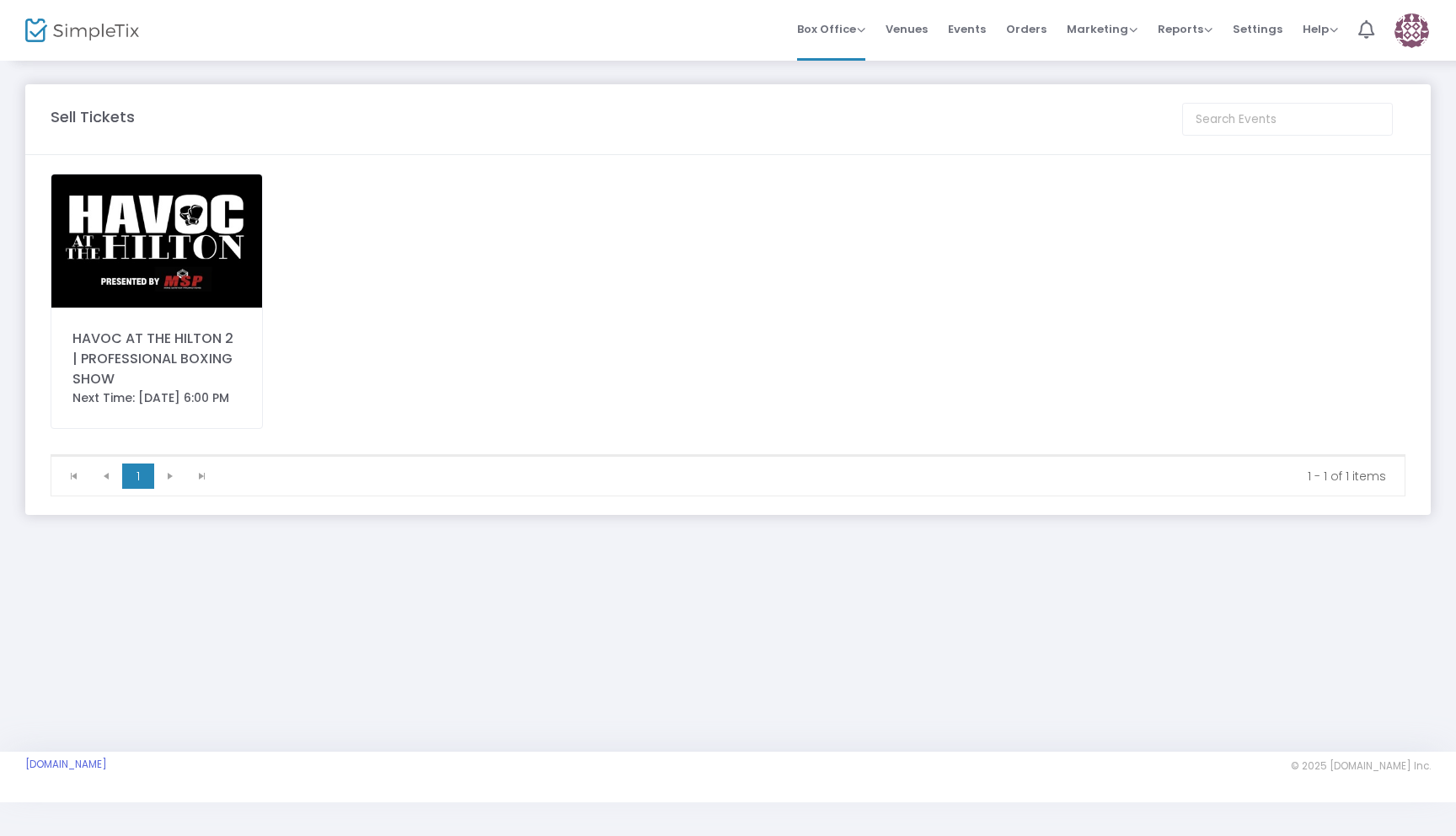
click at [145, 261] on img at bounding box center [157, 241] width 211 height 133
click at [240, 344] on div "HAVOC AT THE HILTON 2 | PROFESSIONAL BOXING SHOW" at bounding box center [156, 358] width 168 height 61
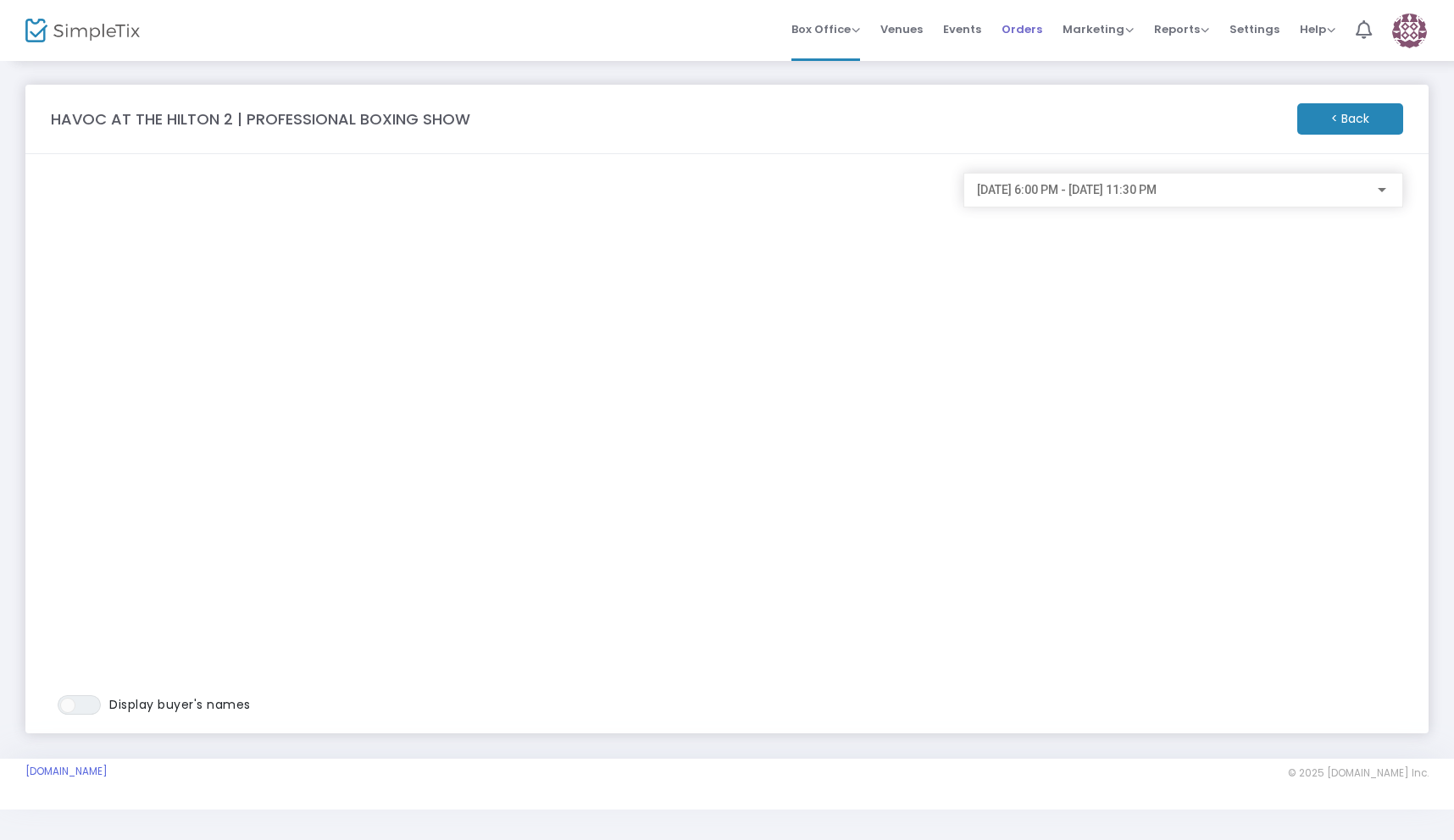
click at [1021, 36] on span "Orders" at bounding box center [1021, 28] width 40 height 43
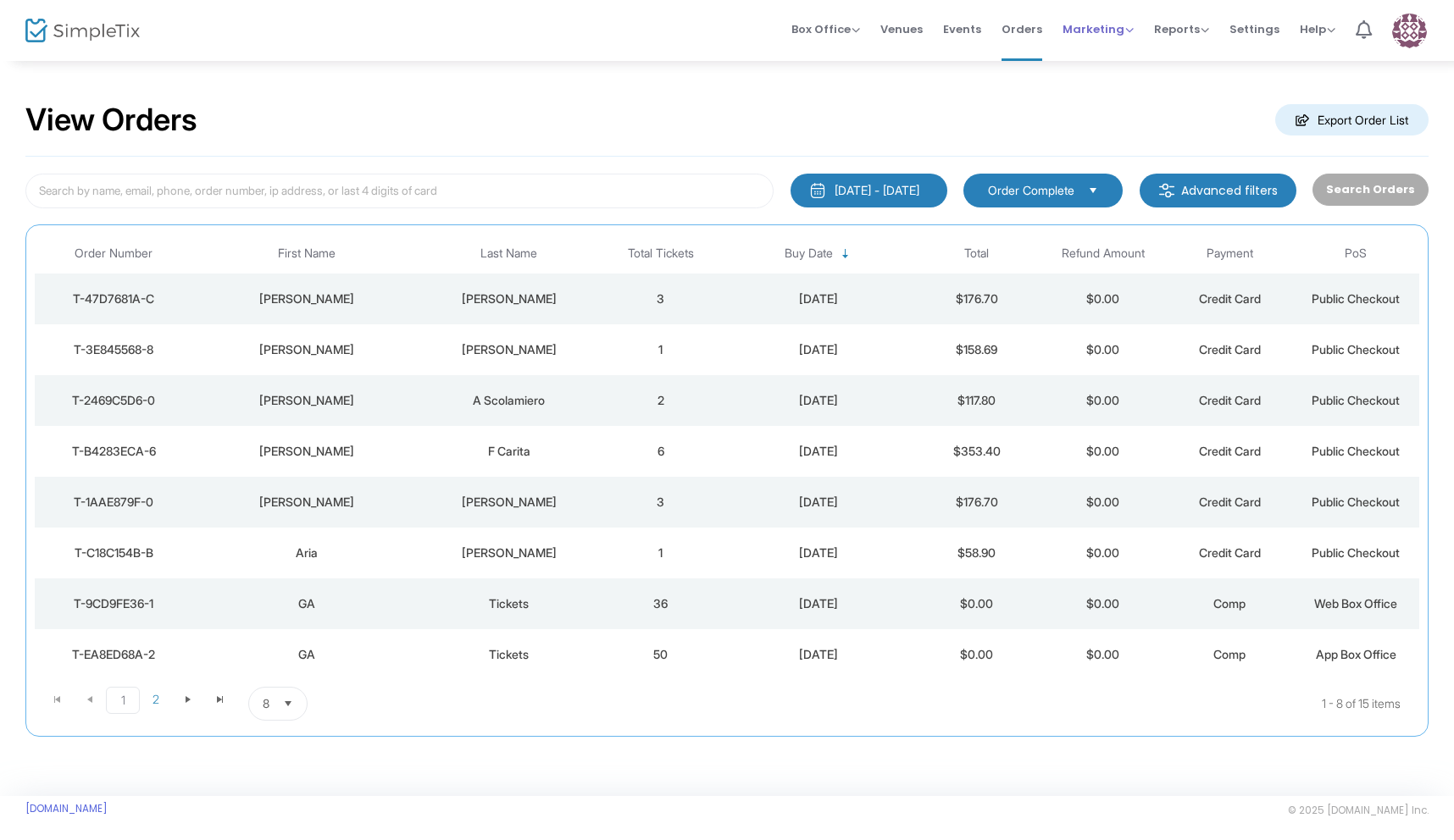
click at [1114, 37] on span "Marketing" at bounding box center [1098, 29] width 71 height 16
click at [966, 30] on span "Events" at bounding box center [962, 28] width 38 height 43
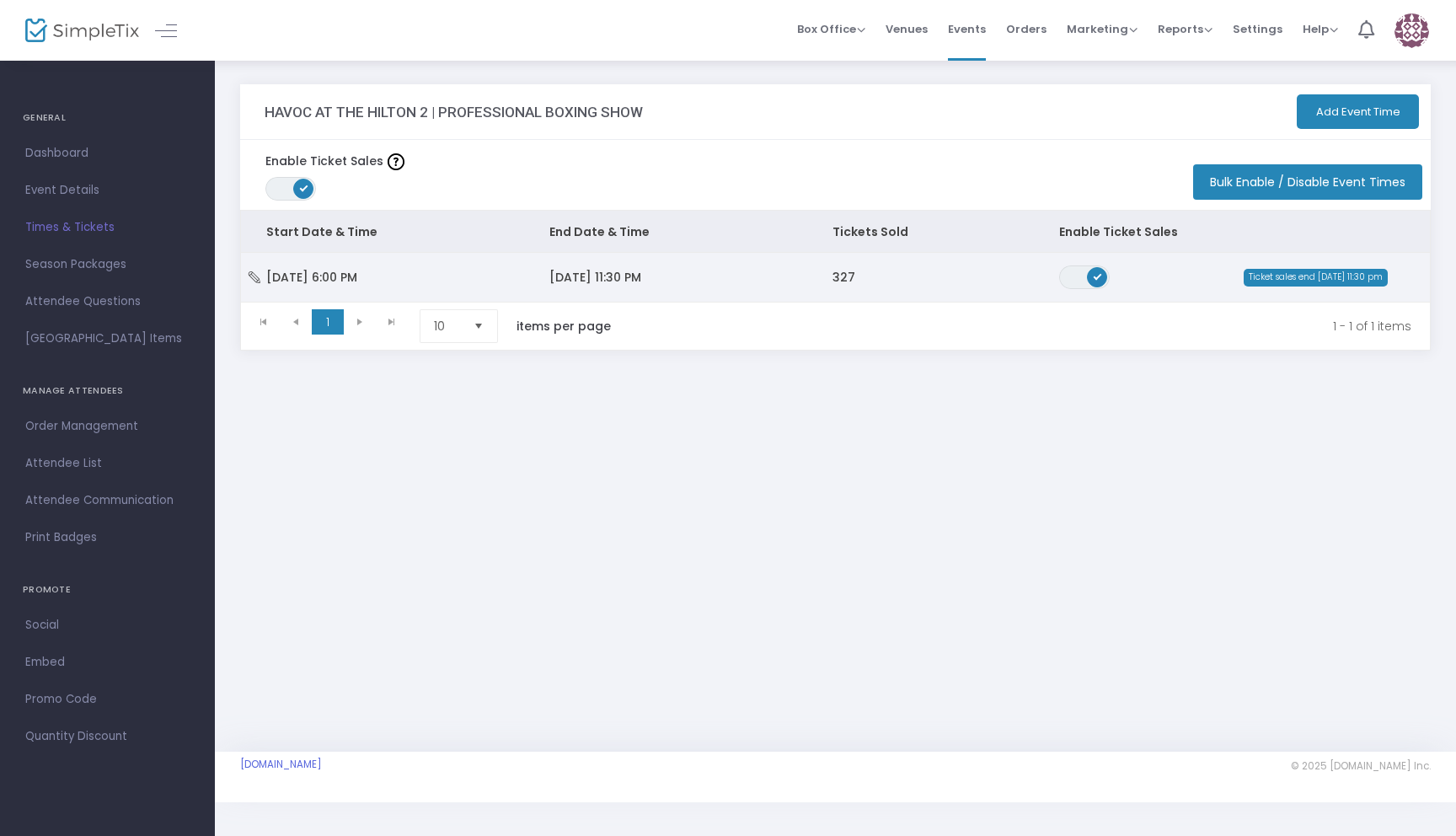
click at [698, 289] on td "[DATE] 11:30 PM" at bounding box center [665, 277] width 283 height 49
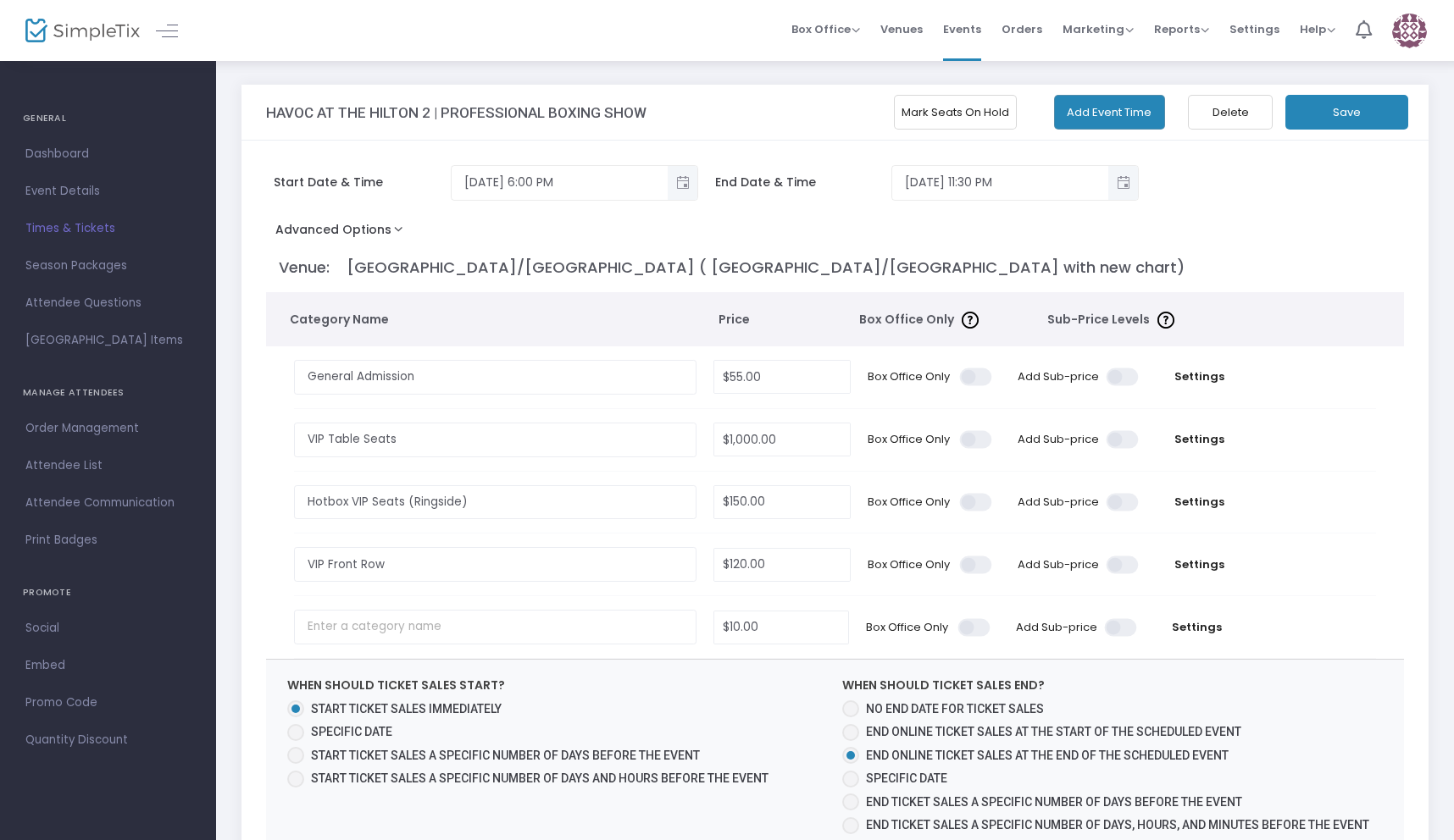
click at [989, 110] on button "Mark Seats On Hold" at bounding box center [956, 112] width 123 height 35
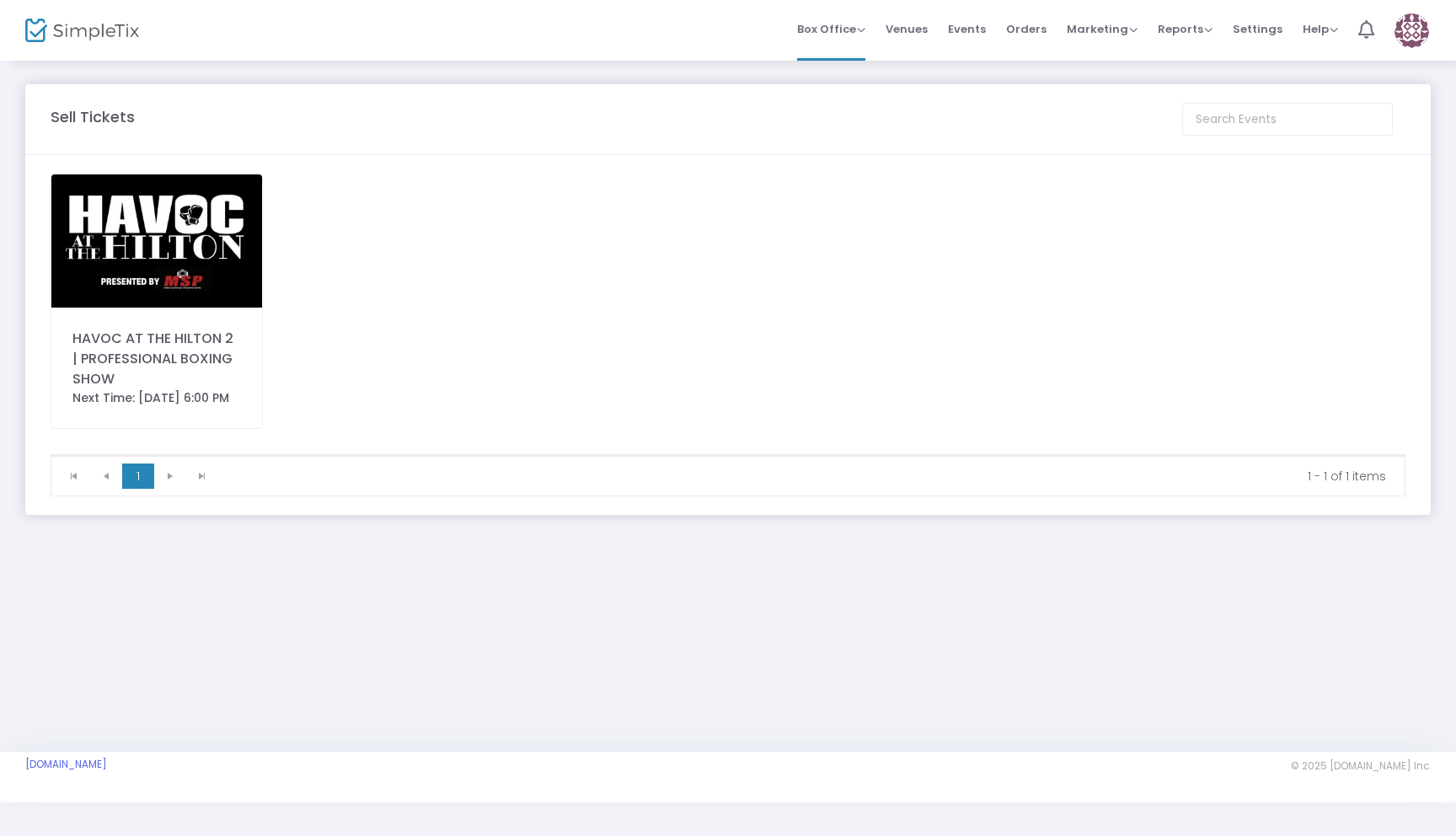
click at [137, 269] on img at bounding box center [157, 241] width 211 height 133
